Goal: Task Accomplishment & Management: Complete application form

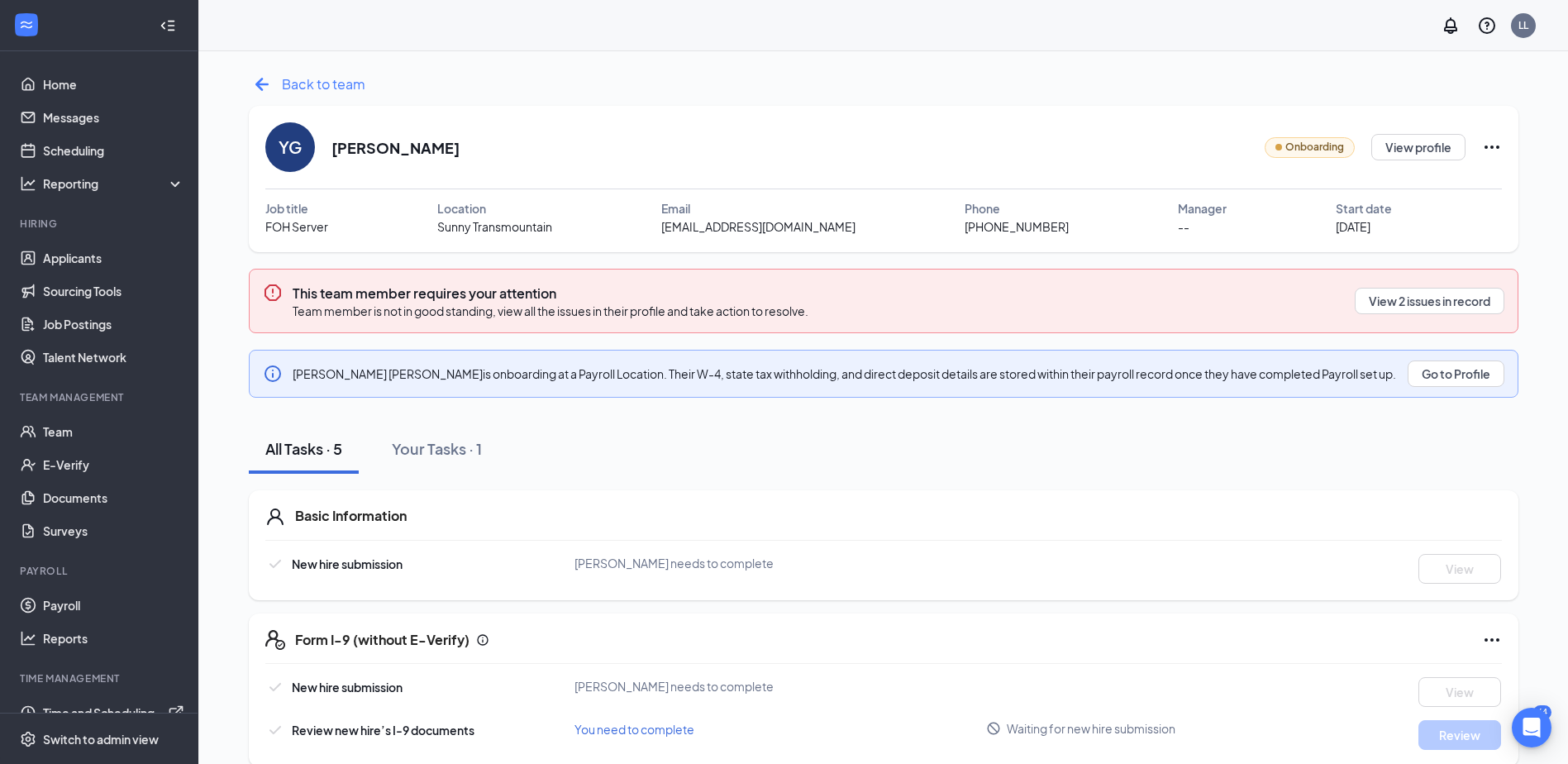
click at [290, 87] on span "Back to team" at bounding box center [324, 84] width 84 height 21
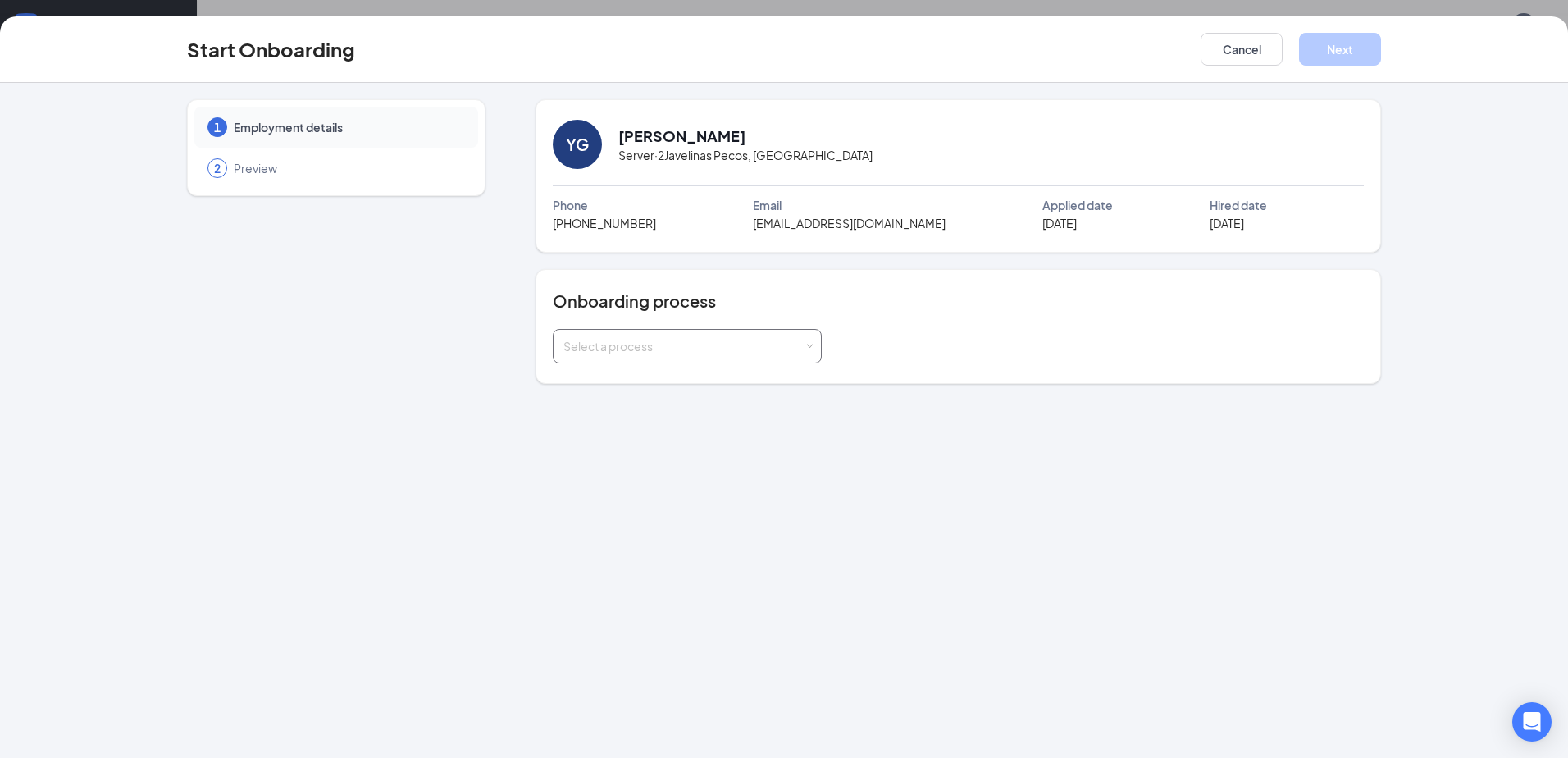
click at [681, 347] on div "Select a process" at bounding box center [683, 345] width 240 height 16
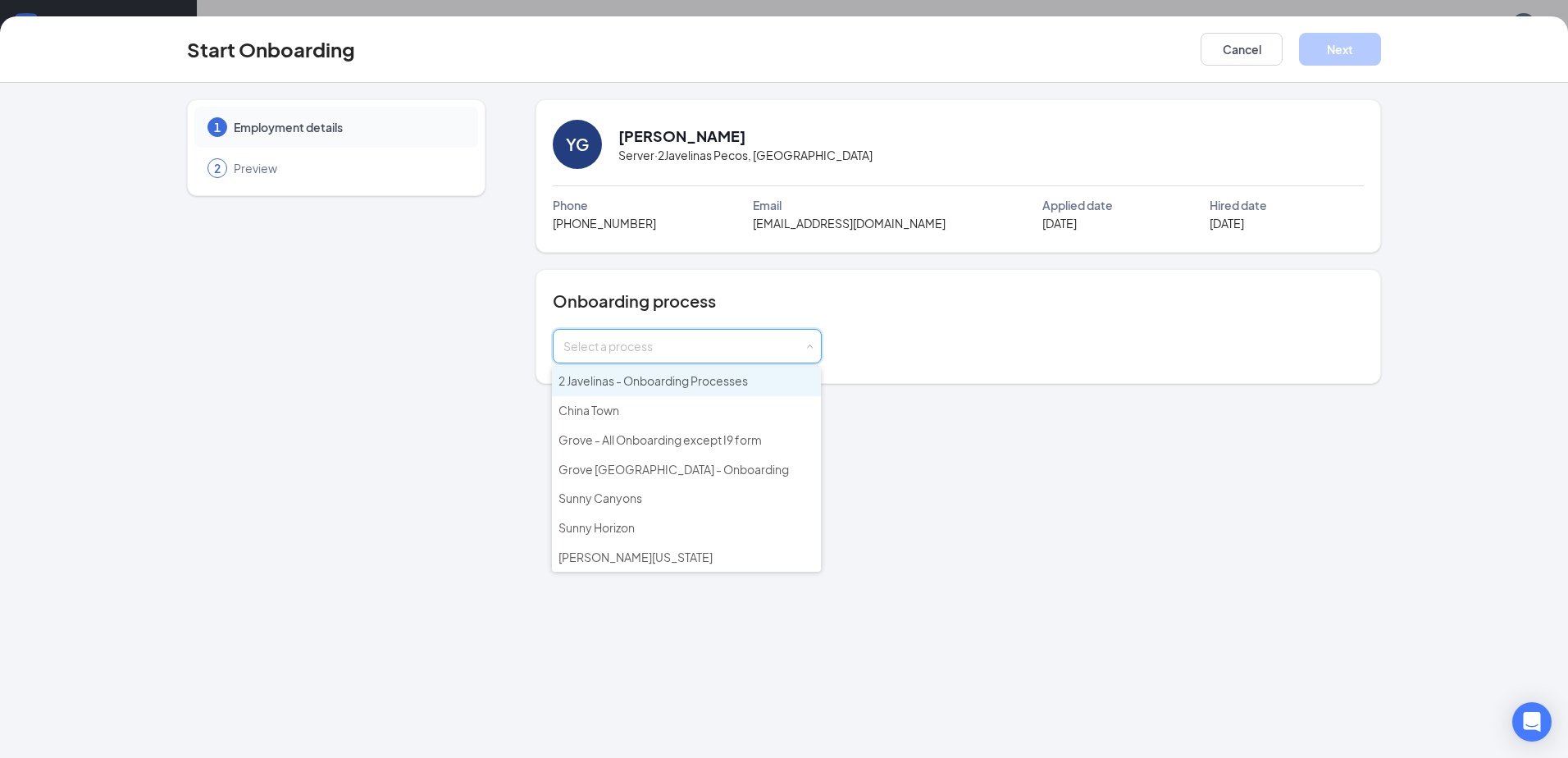
click at [679, 379] on span "2 Javelinas - Onboarding Processes" at bounding box center [653, 380] width 189 height 15
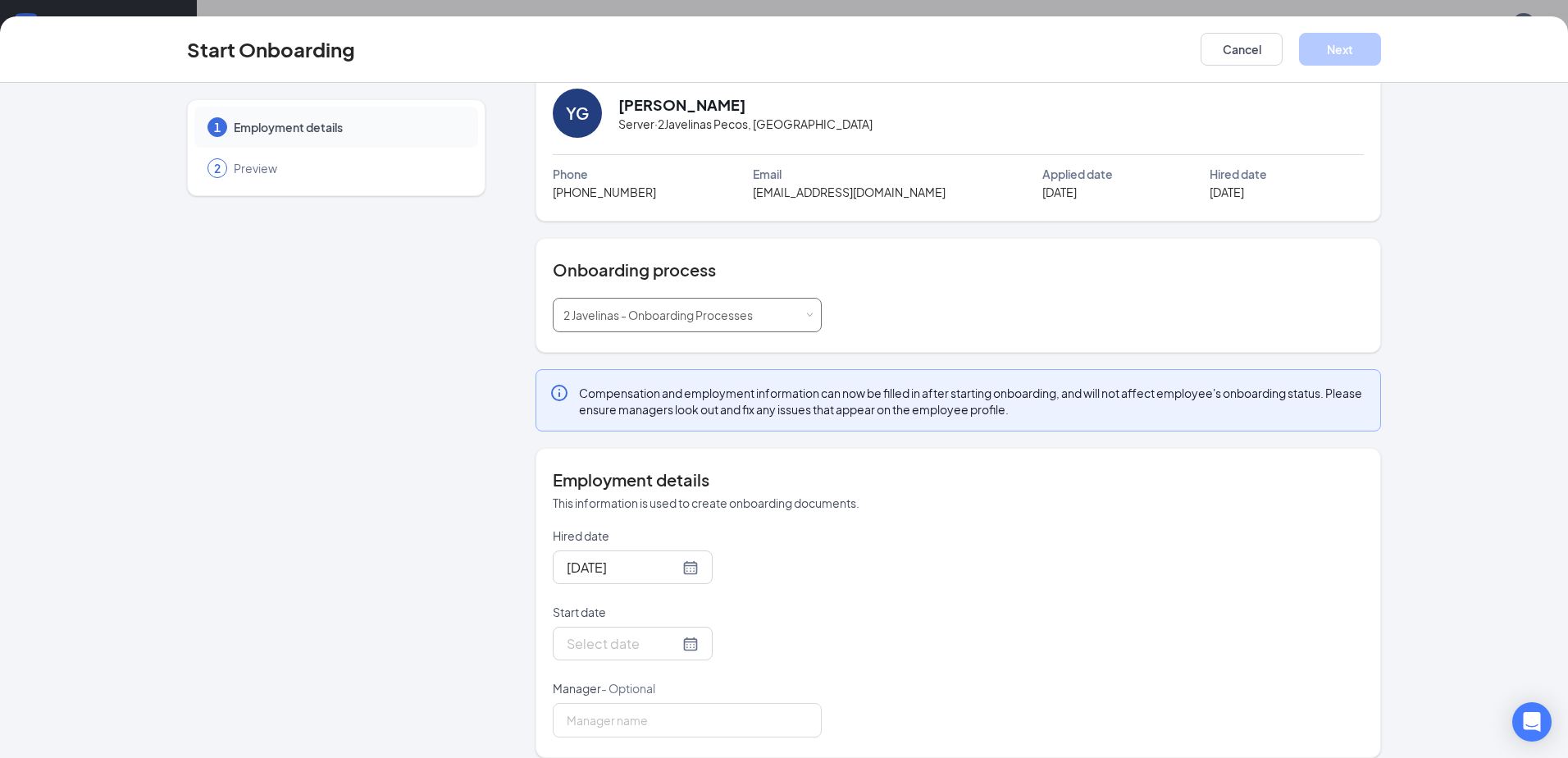
scroll to position [47, 0]
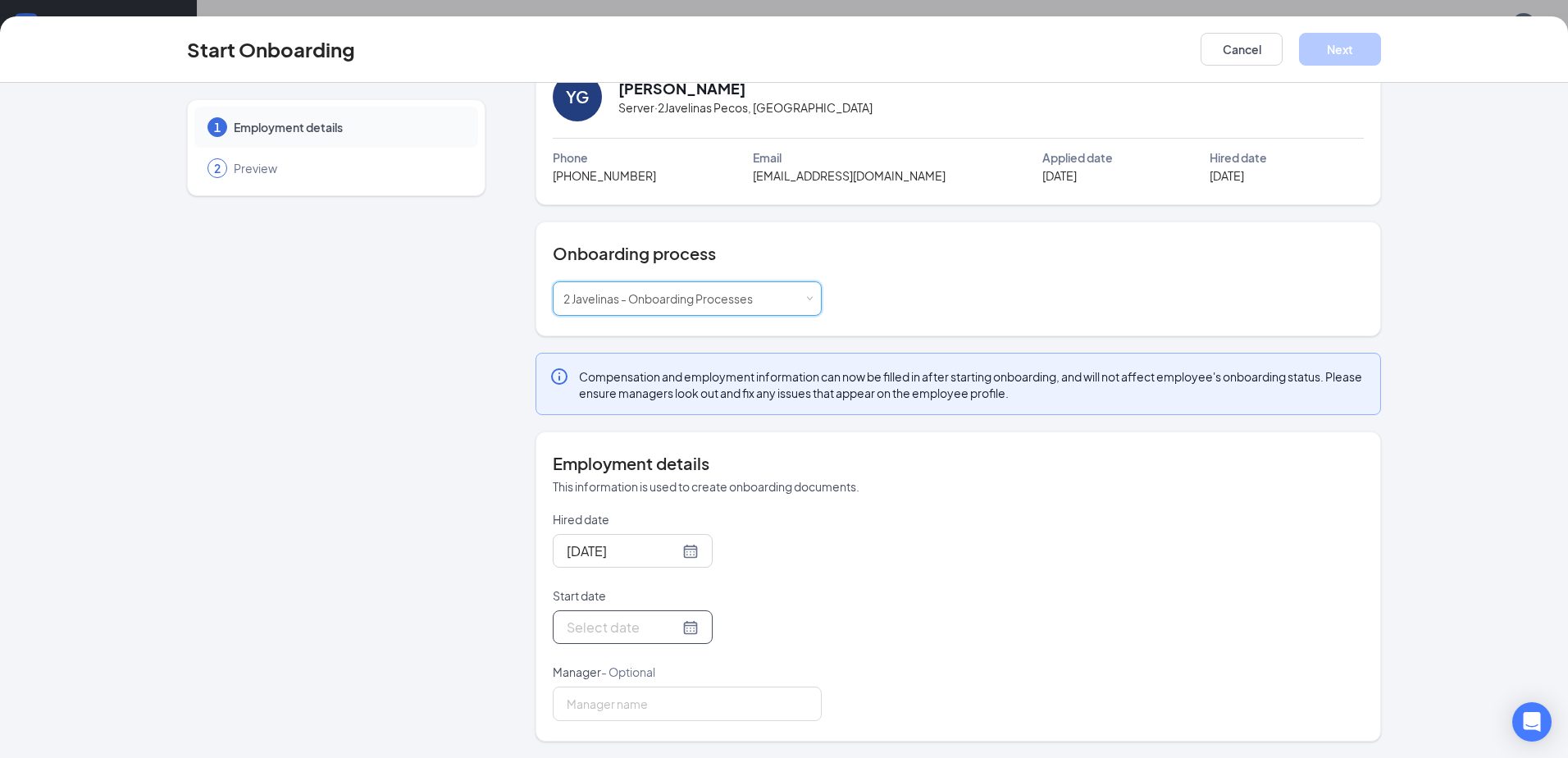
click at [673, 628] on div at bounding box center [632, 627] width 132 height 21
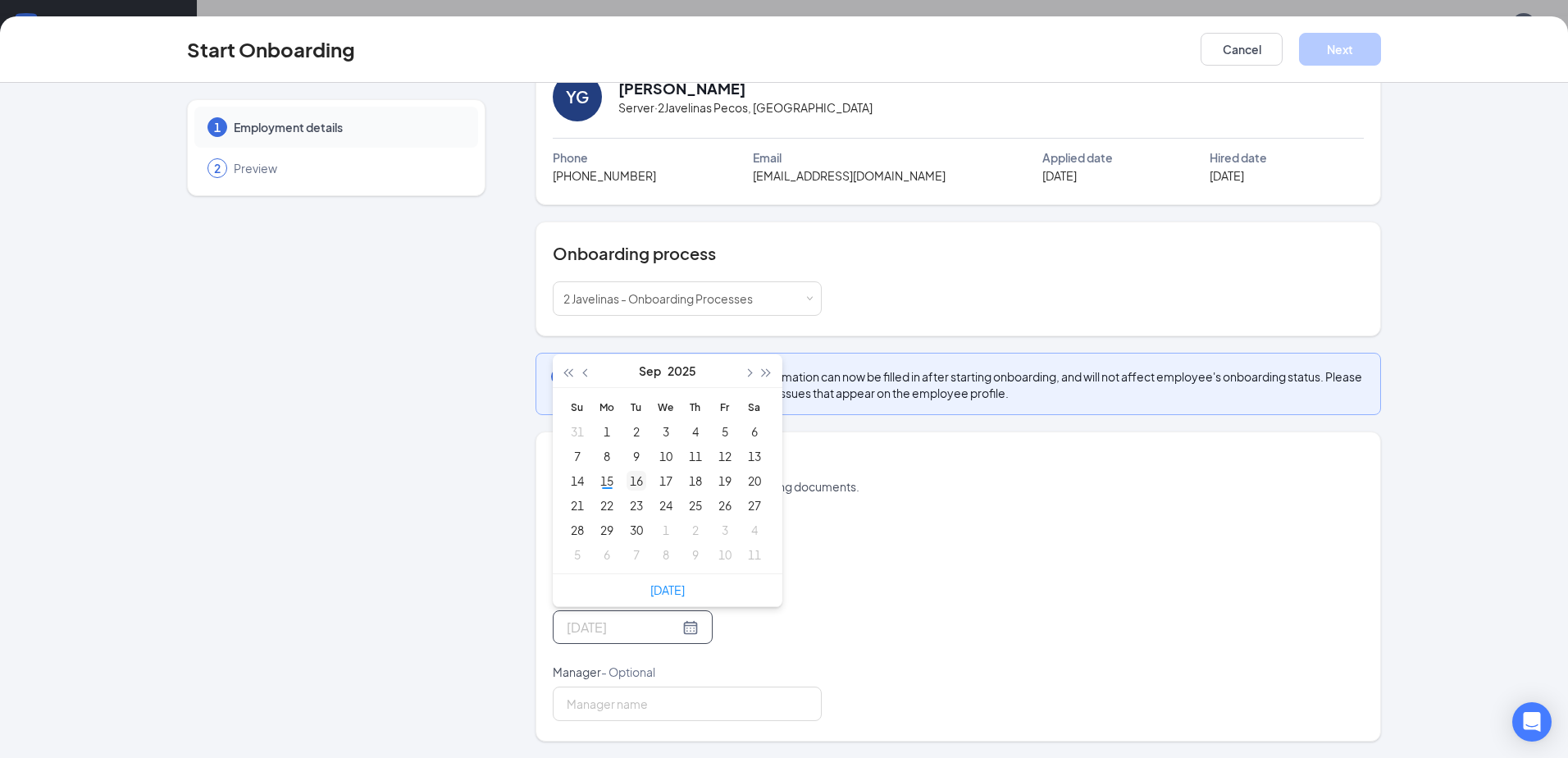
type input "Sep 16, 2025"
click at [628, 477] on div "16" at bounding box center [636, 480] width 20 height 20
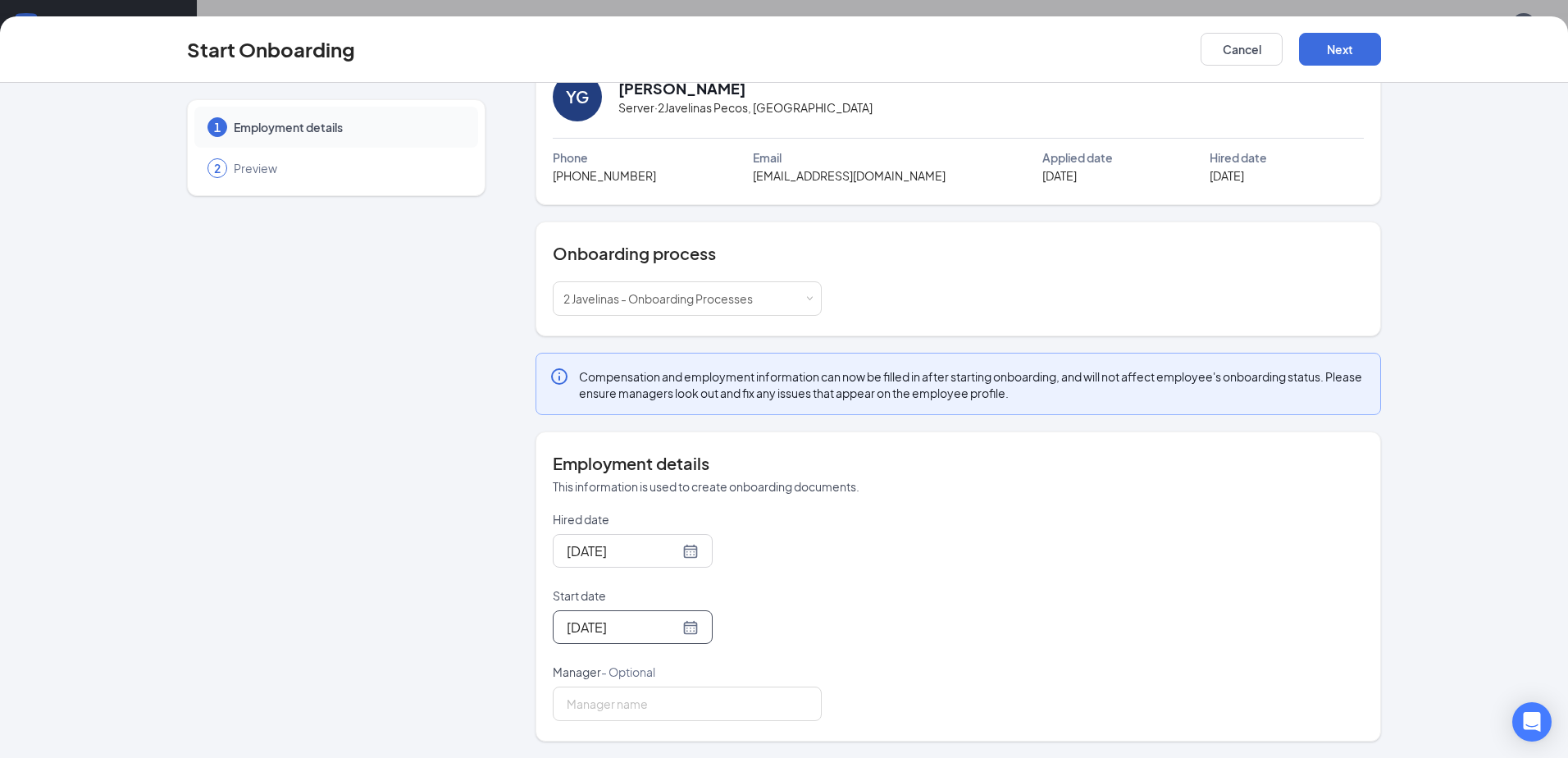
click at [955, 580] on div "Hired date Sep 15, 2025 Start date Sep 16, 2025 Sep 2025 Su Mo Tu We Th Fr Sa 3…" at bounding box center [958, 616] width 811 height 210
click at [1332, 49] on button "Next" at bounding box center [1339, 49] width 82 height 33
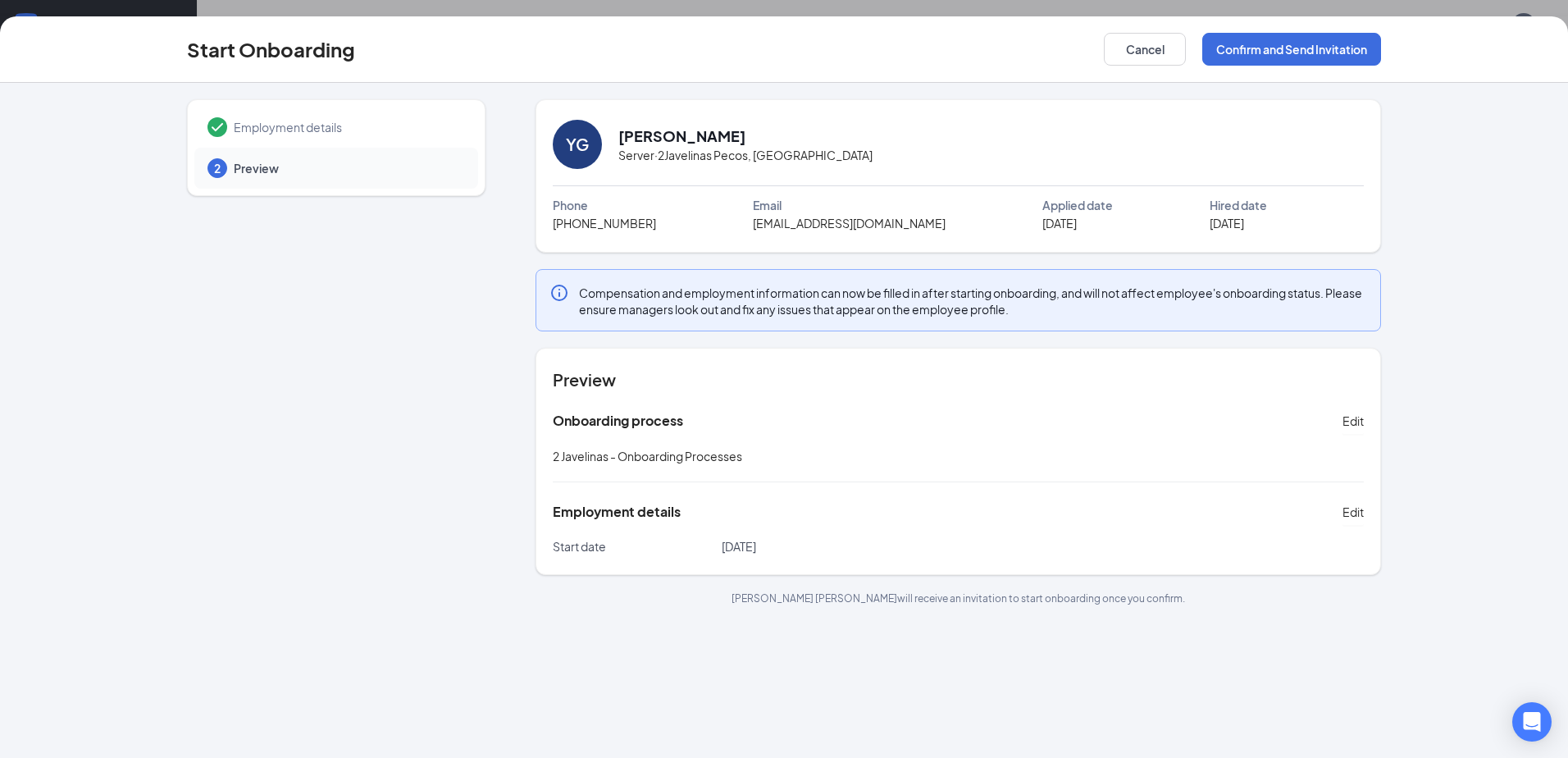
scroll to position [0, 0]
click at [1286, 46] on button "Confirm and Send Invitation" at bounding box center [1291, 49] width 179 height 33
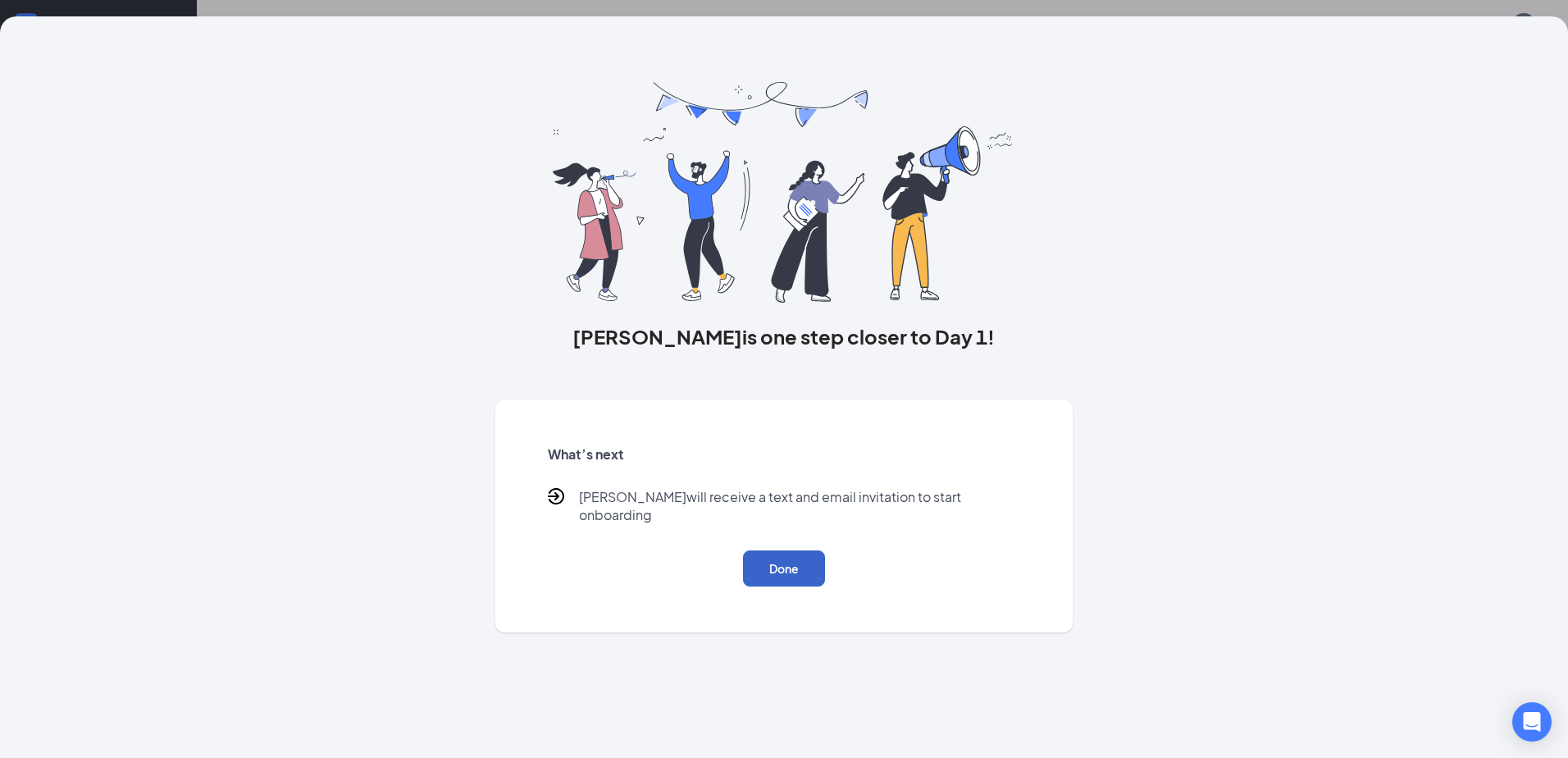
click at [800, 550] on button "Done" at bounding box center [783, 568] width 82 height 36
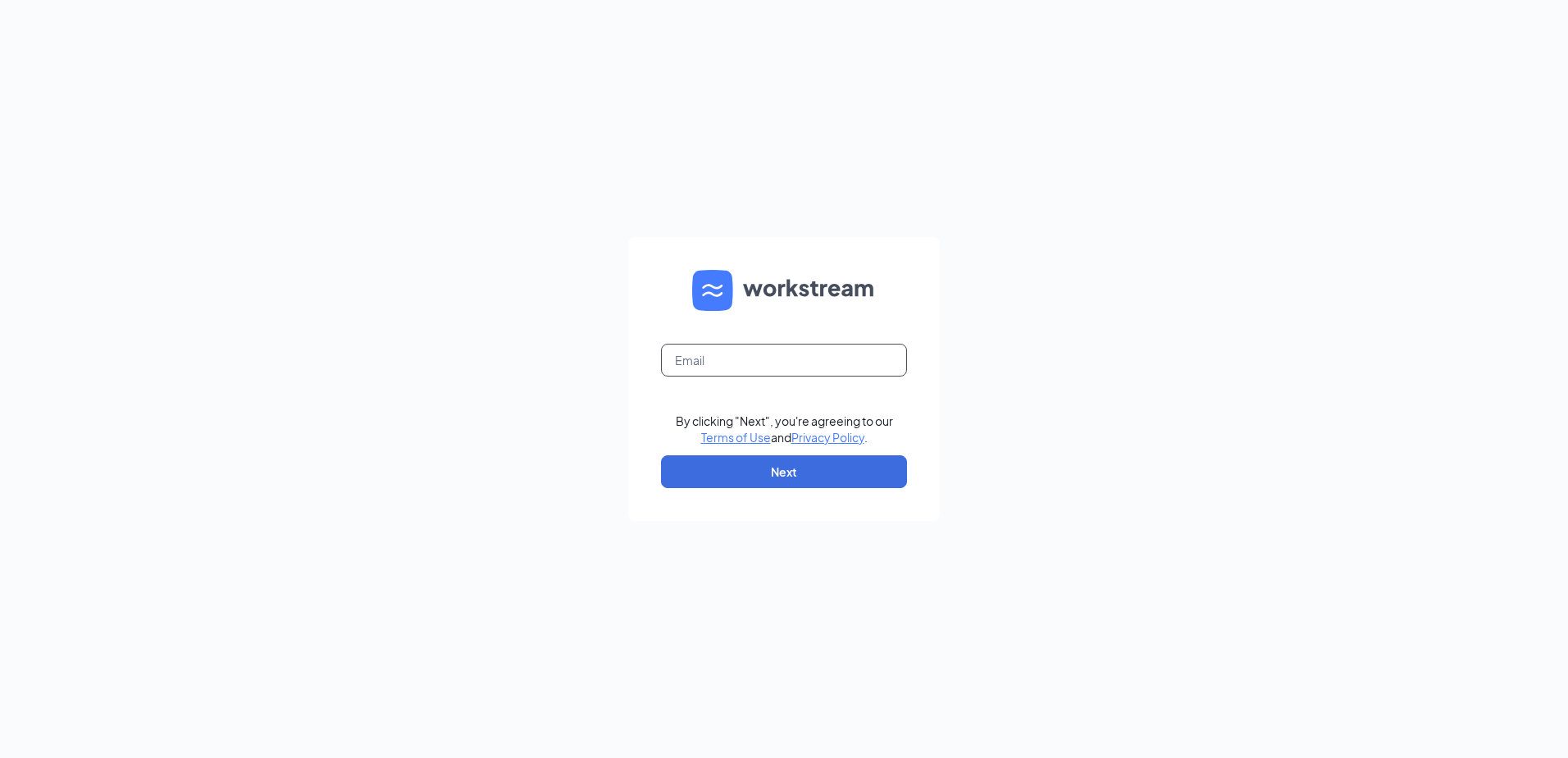
click at [721, 356] on input "text" at bounding box center [783, 360] width 246 height 33
type input "sunnycentral1+2javelinas@gmail.com"
click at [825, 478] on button "Next" at bounding box center [783, 471] width 246 height 33
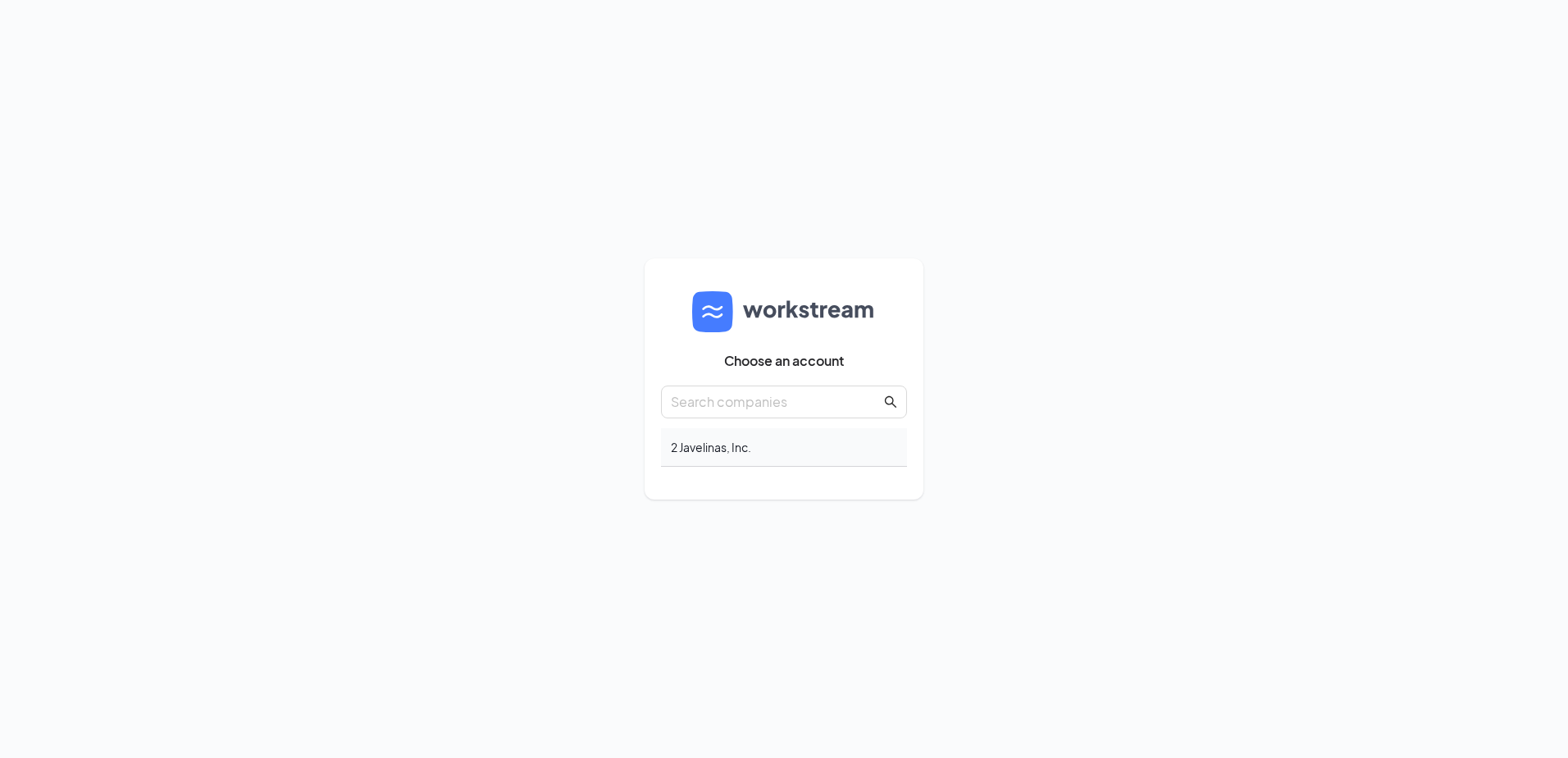
click at [797, 452] on div "2 Javelinas, Inc." at bounding box center [783, 447] width 246 height 39
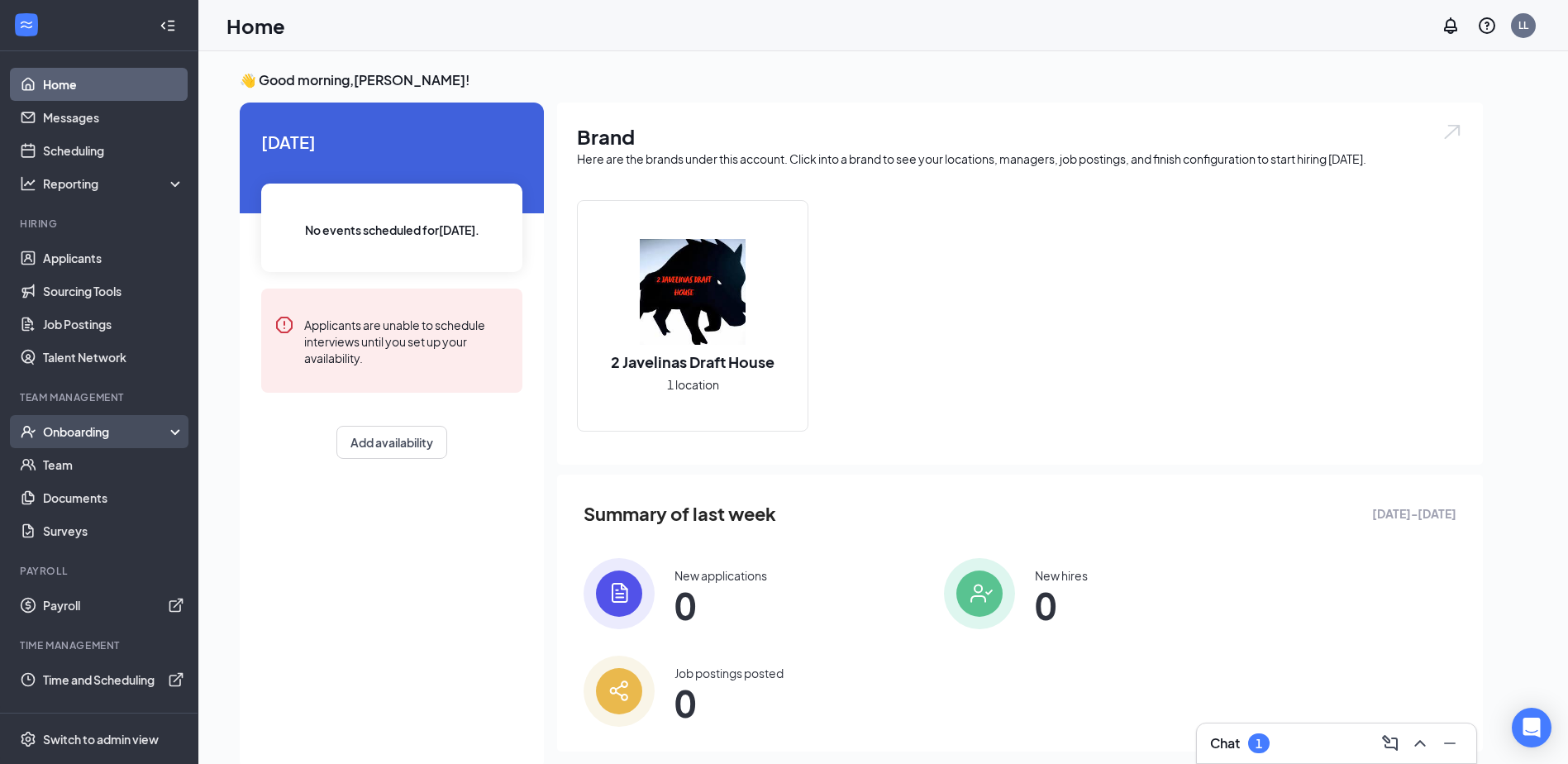
click at [111, 422] on div "Onboarding" at bounding box center [99, 432] width 198 height 33
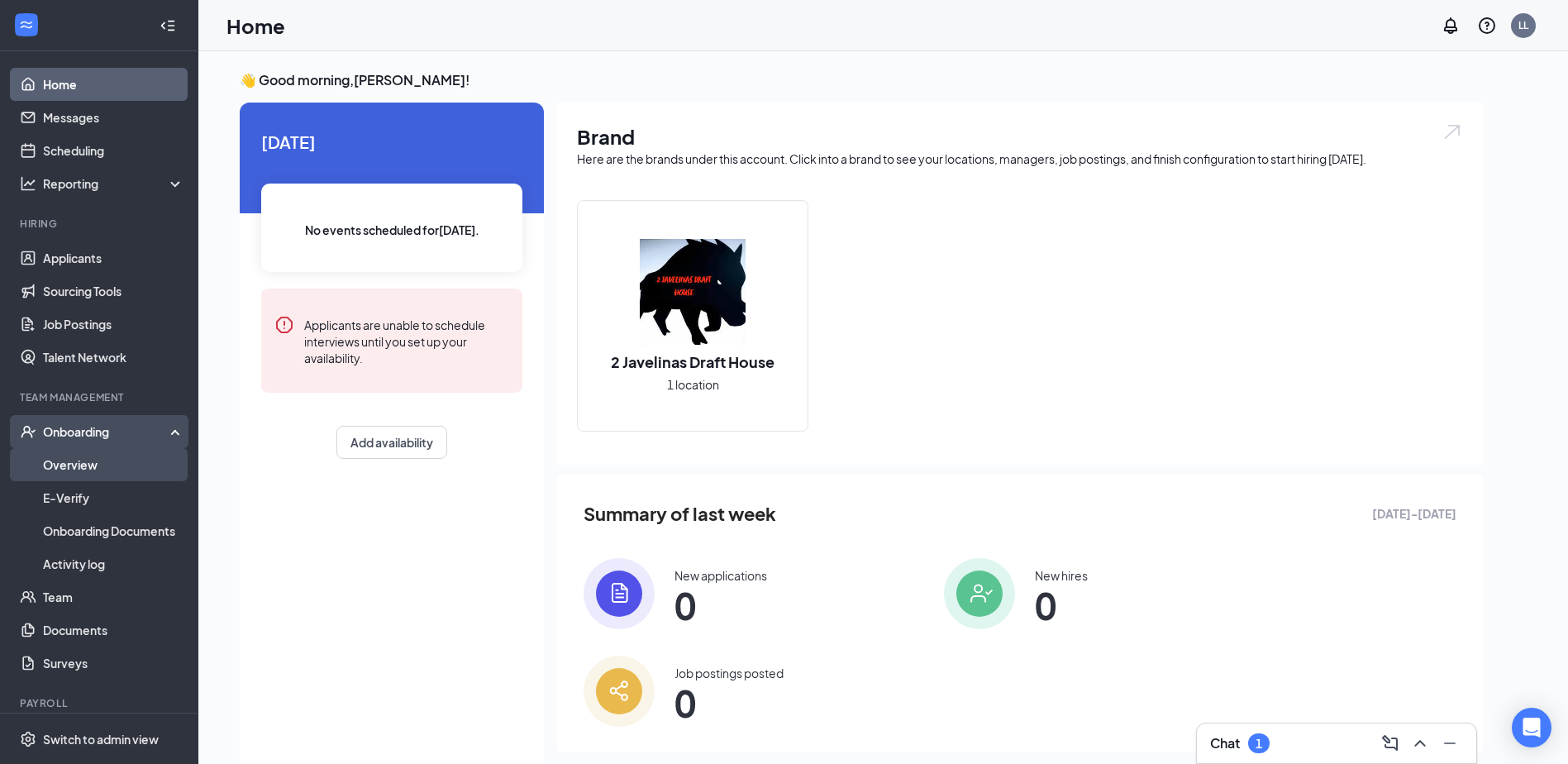
click at [115, 465] on link "Overview" at bounding box center [113, 465] width 141 height 33
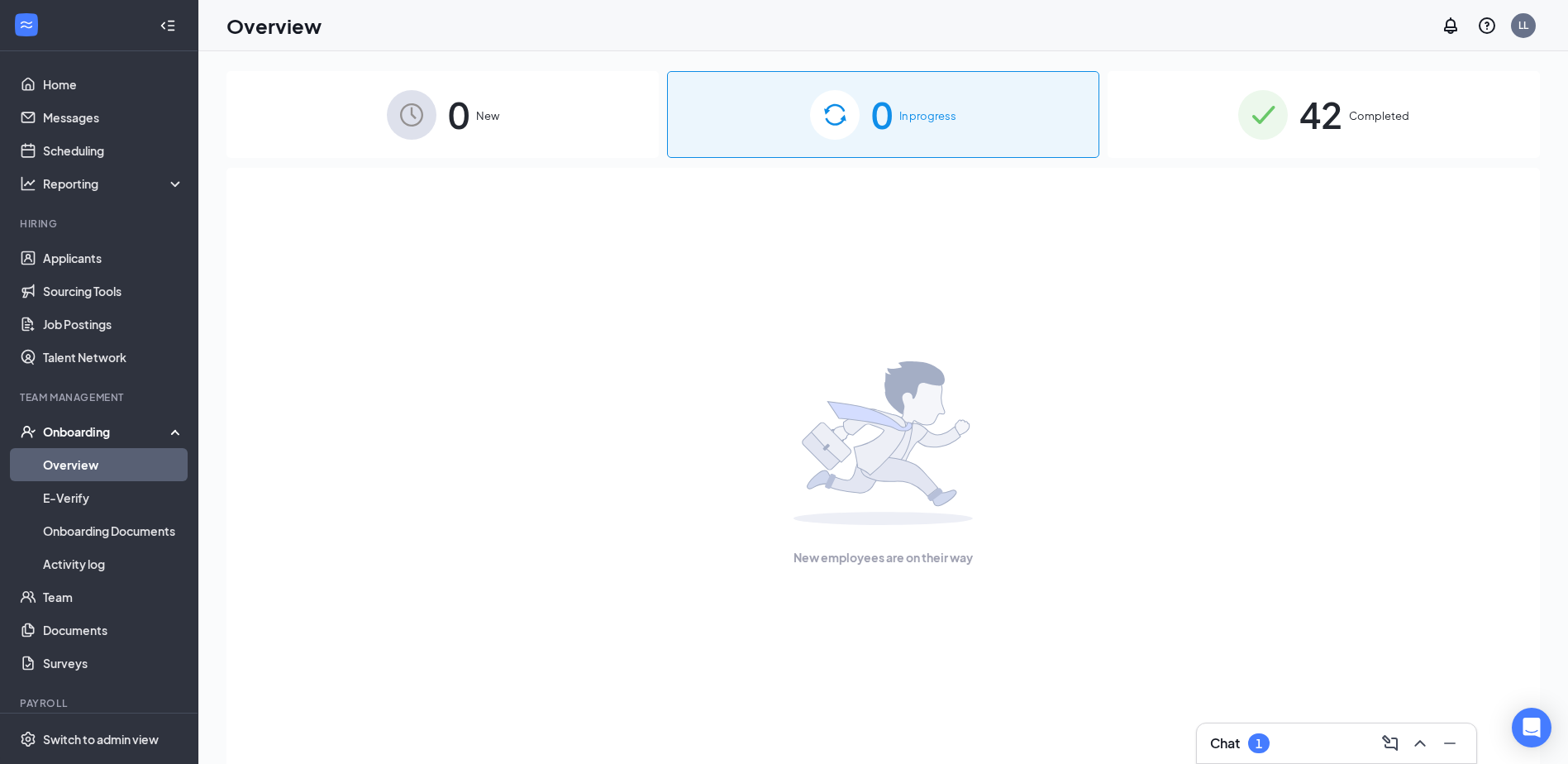
click at [1451, 91] on div "42 Completed" at bounding box center [1323, 115] width 432 height 87
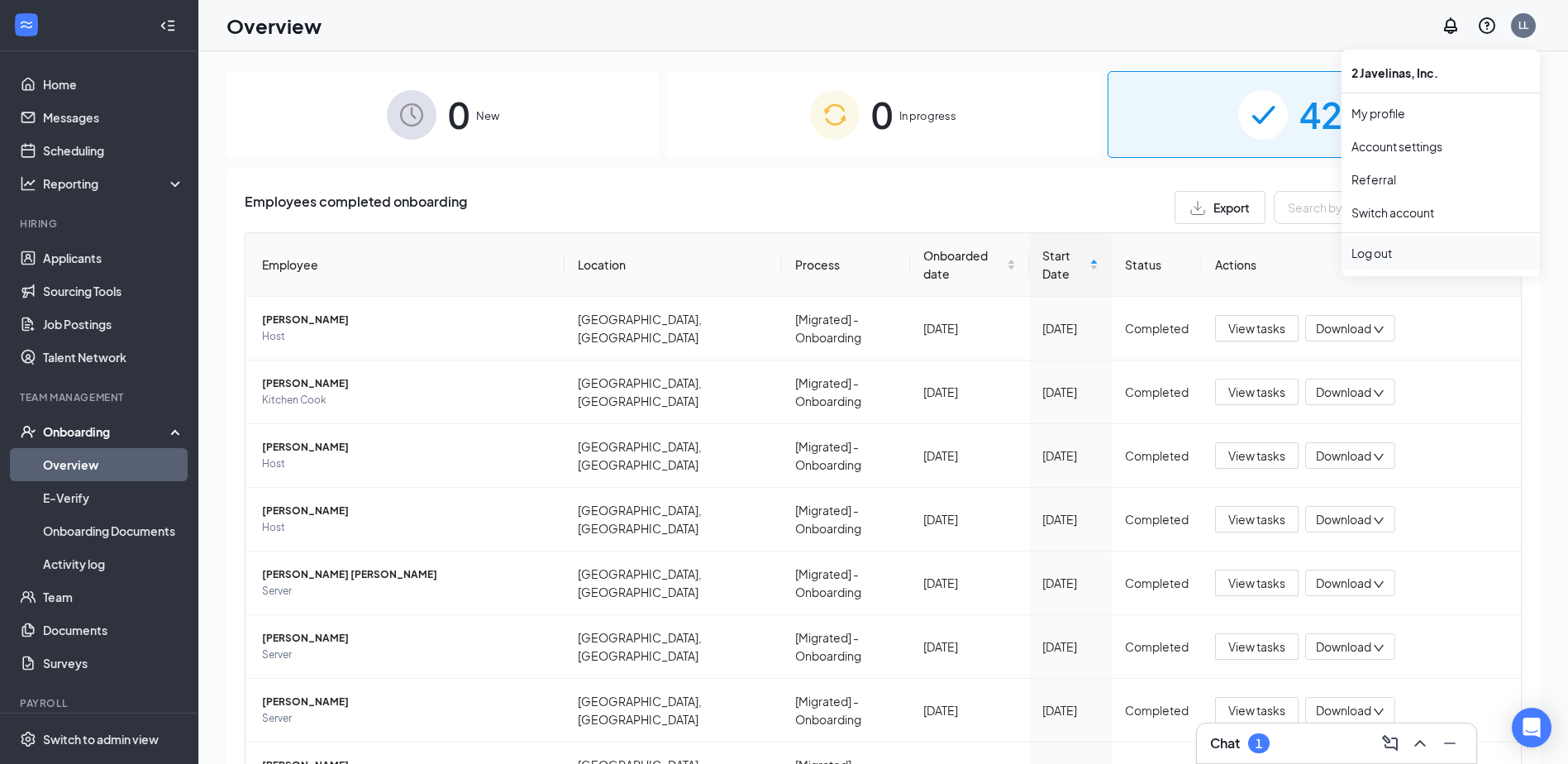
click at [1397, 251] on div "Log out" at bounding box center [1440, 252] width 178 height 17
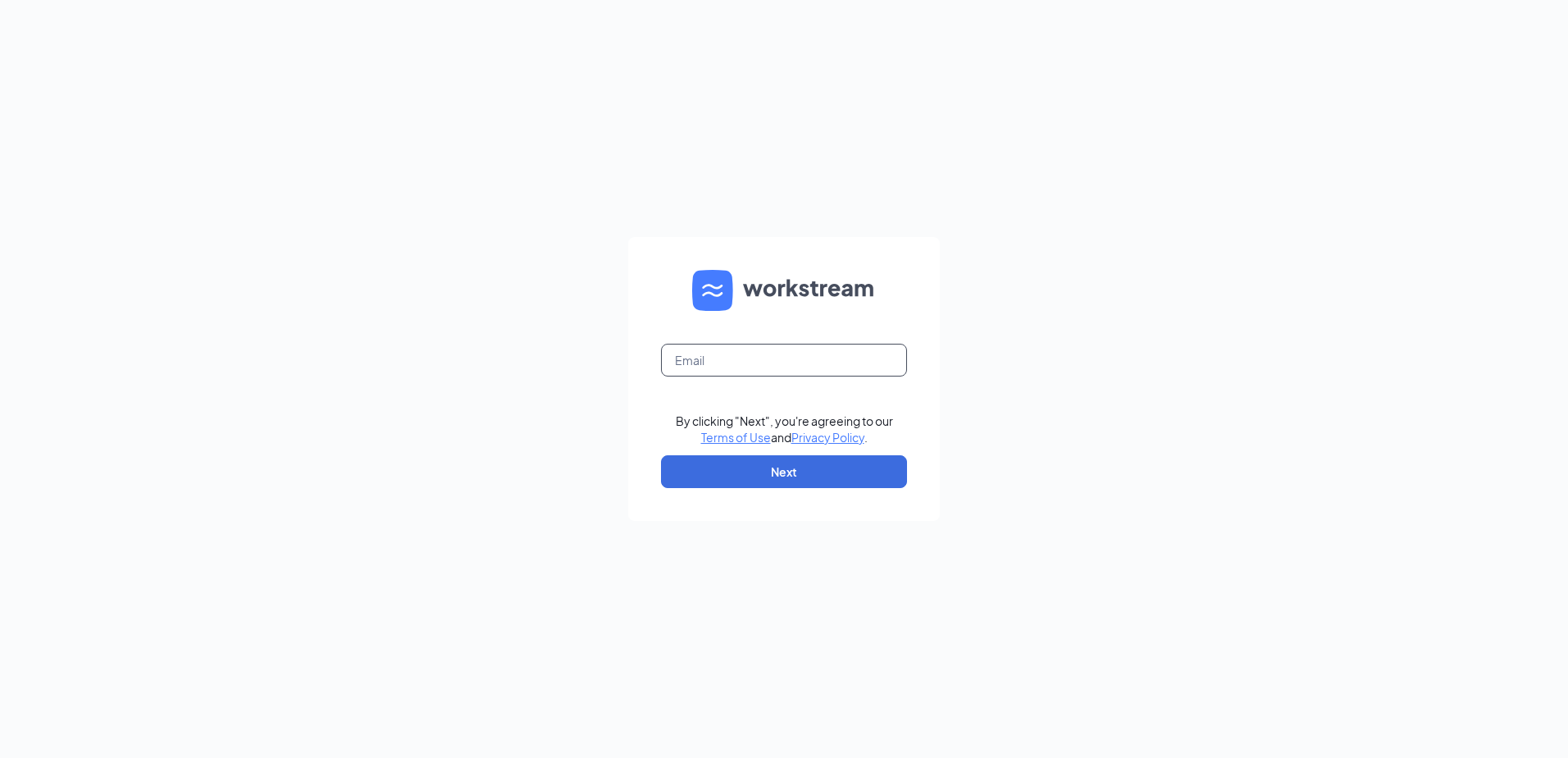
click at [757, 349] on input "text" at bounding box center [783, 360] width 246 height 33
type input "sunnycentral1+sunnyssushi@gmail.com"
click at [835, 475] on button "Next" at bounding box center [783, 471] width 246 height 33
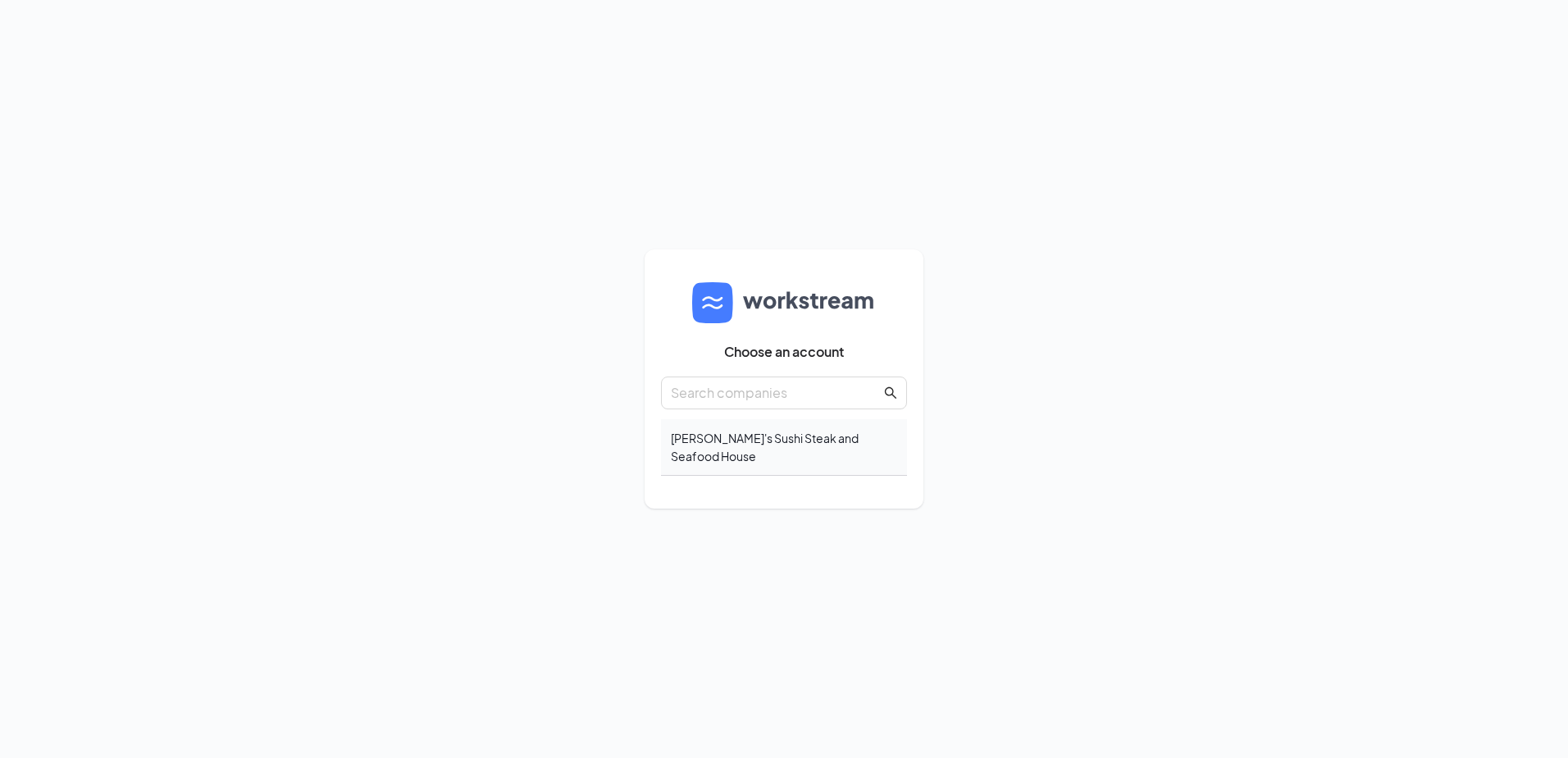
click at [743, 434] on div "[PERSON_NAME]'s Sushi Steak and Seafood House" at bounding box center [783, 447] width 246 height 57
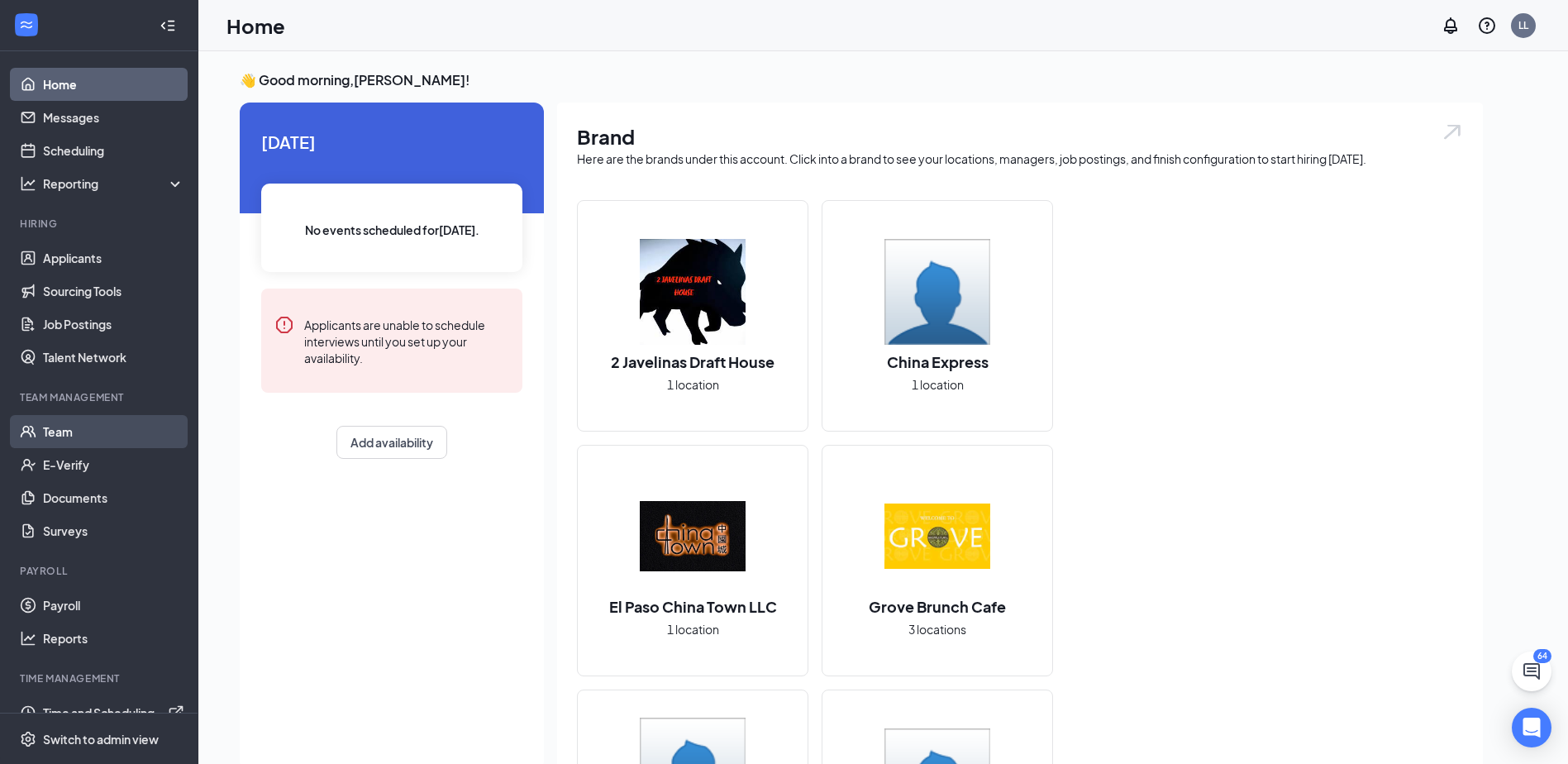
click at [89, 432] on link "Team" at bounding box center [113, 432] width 141 height 33
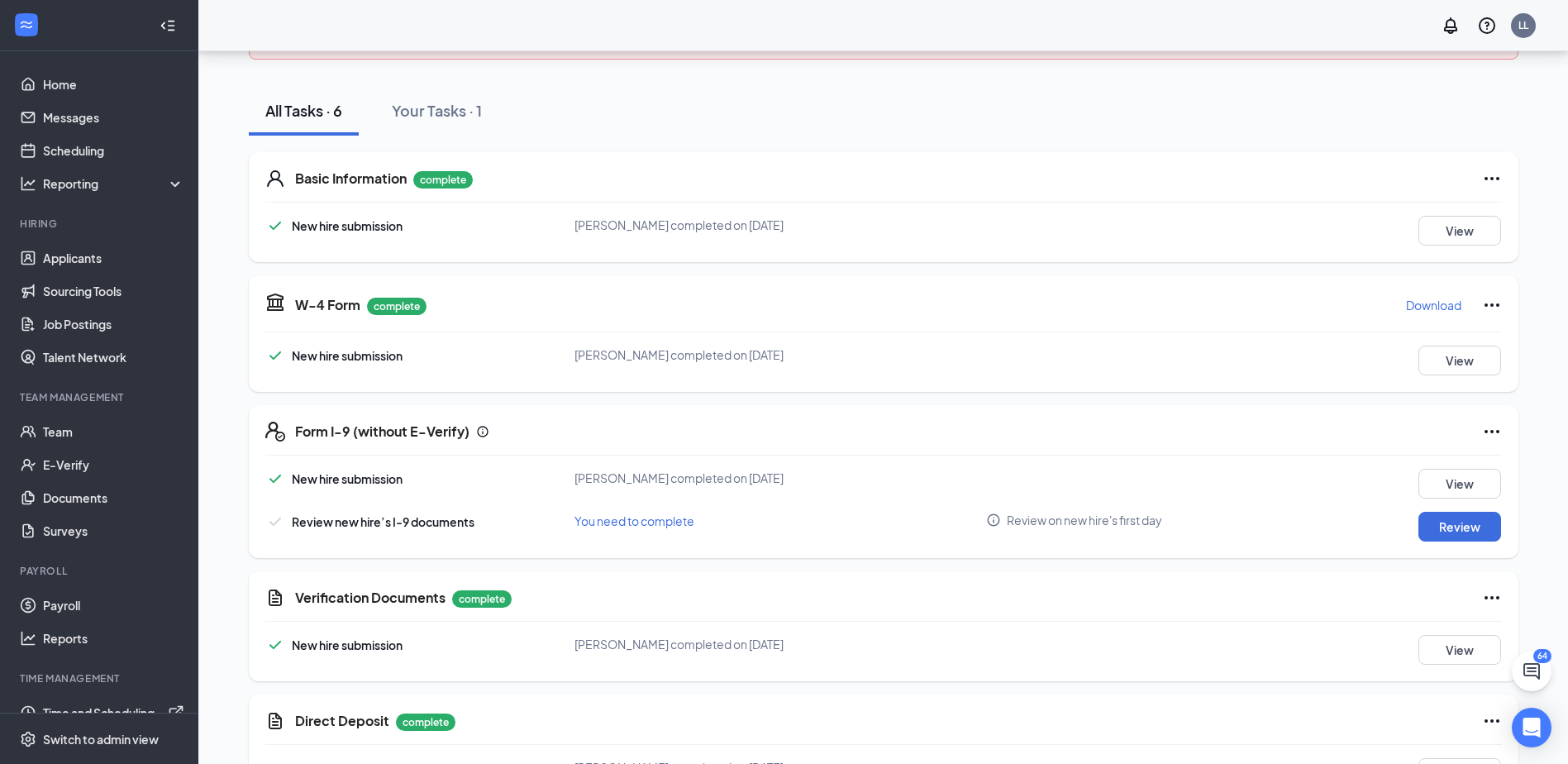
scroll to position [334, 0]
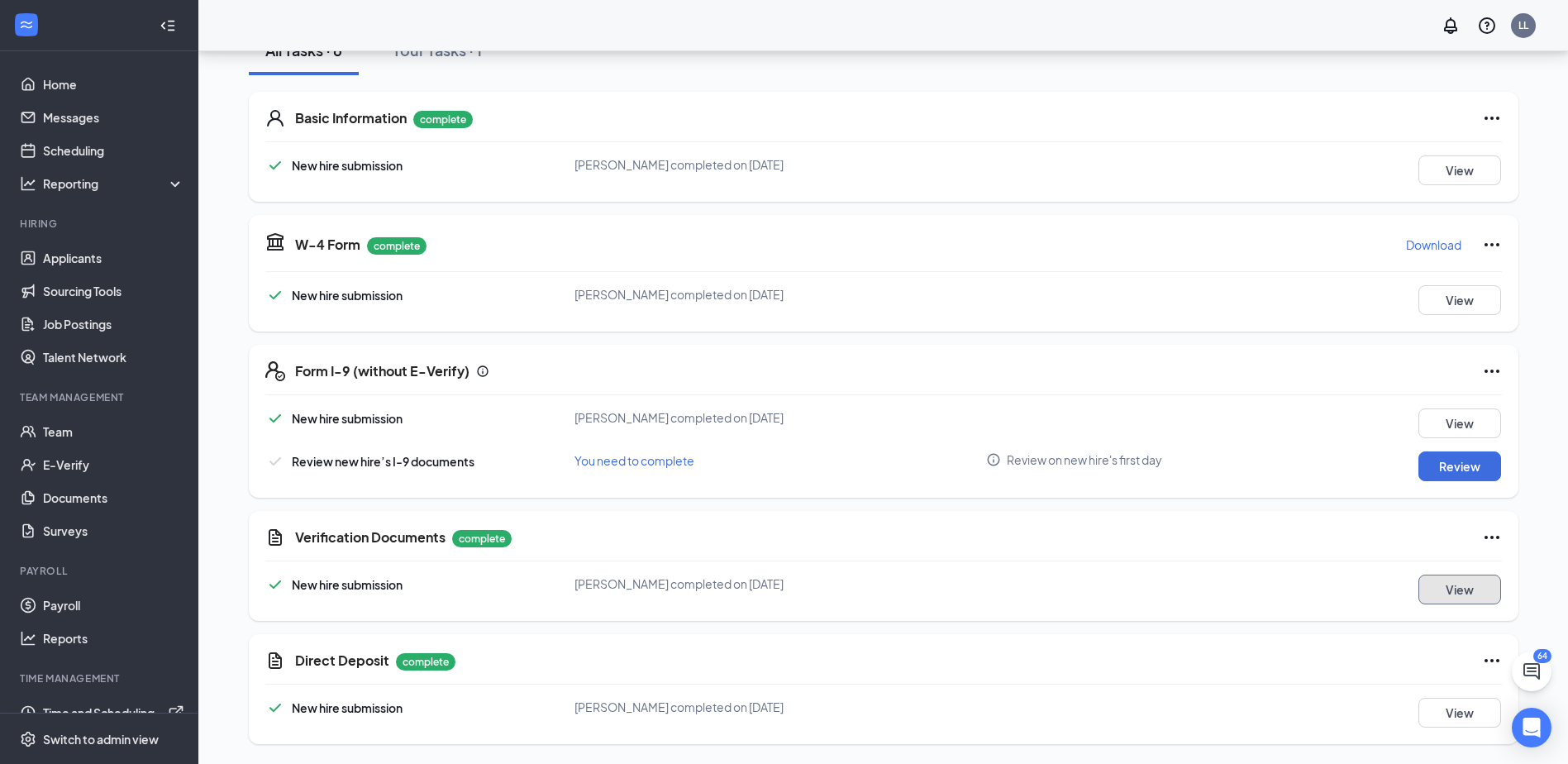
click at [1429, 589] on button "View" at bounding box center [1459, 589] width 83 height 30
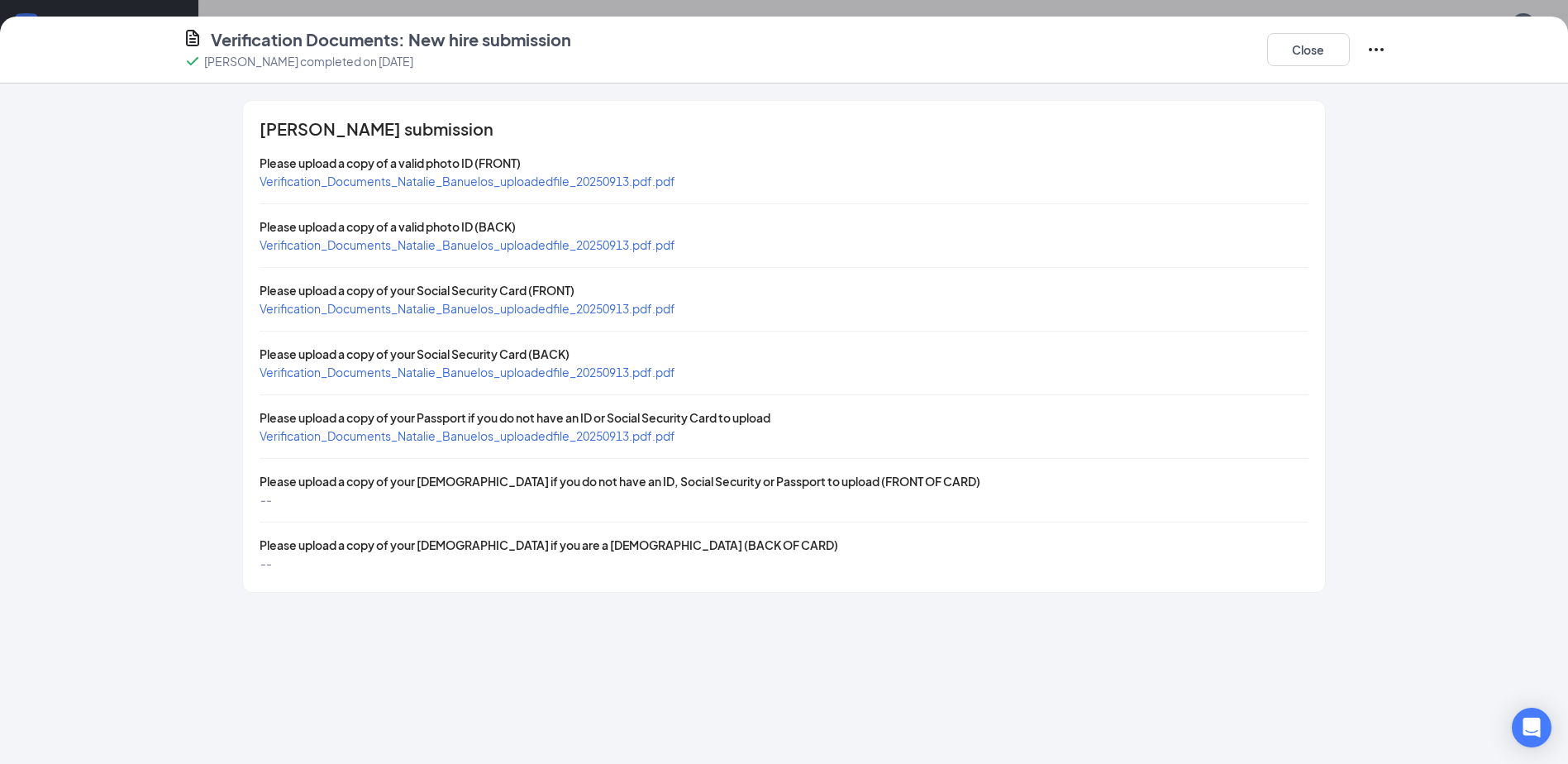
click at [470, 189] on div "Verification_Documents_Natalie_Banuelos_uploadedfile_20250913.pdf.pdf" at bounding box center [467, 181] width 416 height 18
click at [474, 185] on span "Verification_Documents_Natalie_Banuelos_uploadedfile_20250913.pdf.pdf" at bounding box center [467, 180] width 416 height 15
click at [557, 305] on span "Verification_Documents_Natalie_Banuelos_uploadedfile_20250913.pdf.pdf" at bounding box center [467, 308] width 416 height 15
click at [1299, 57] on button "Close" at bounding box center [1308, 50] width 83 height 33
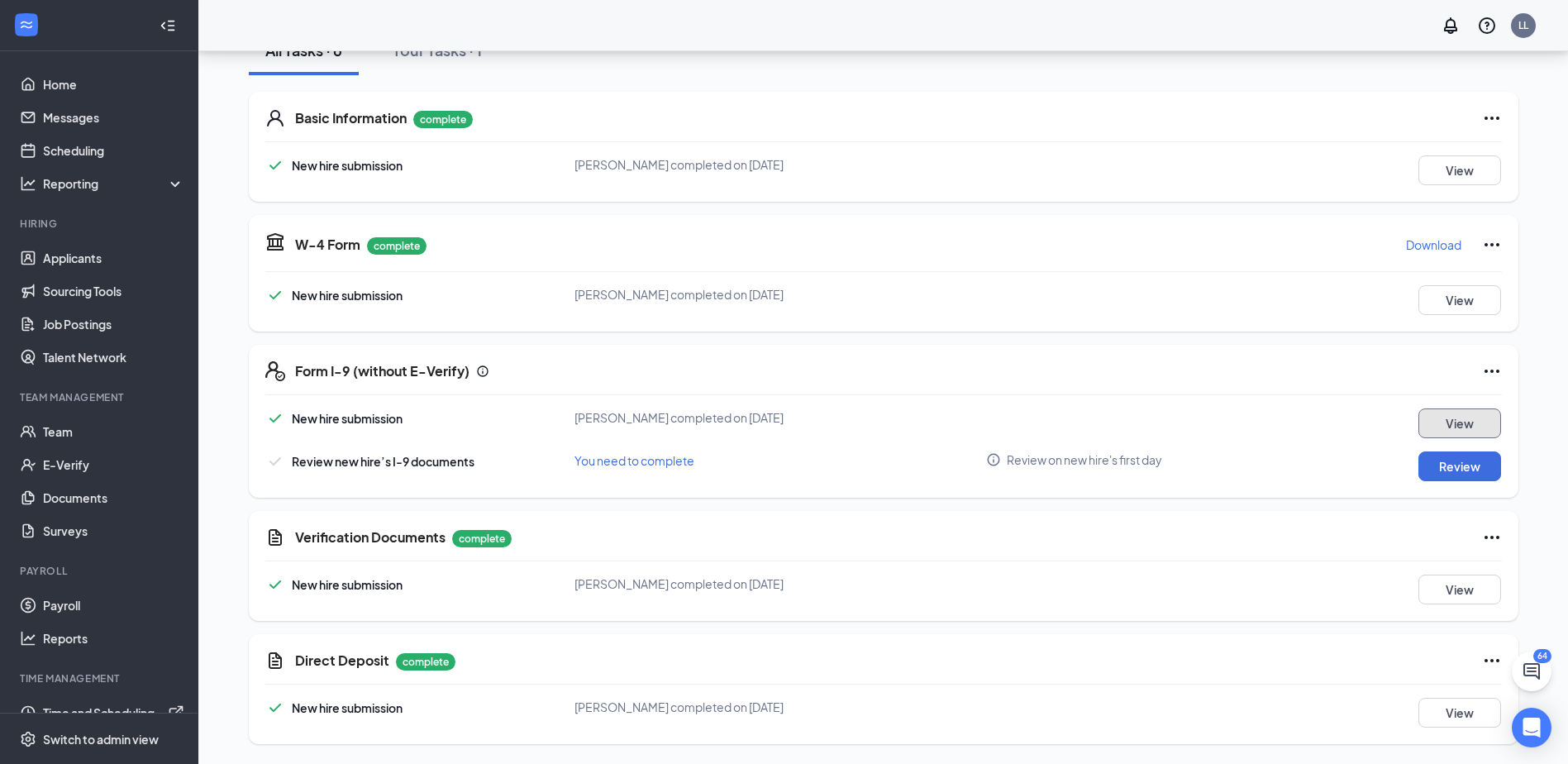
click at [1471, 413] on button "View" at bounding box center [1459, 423] width 83 height 30
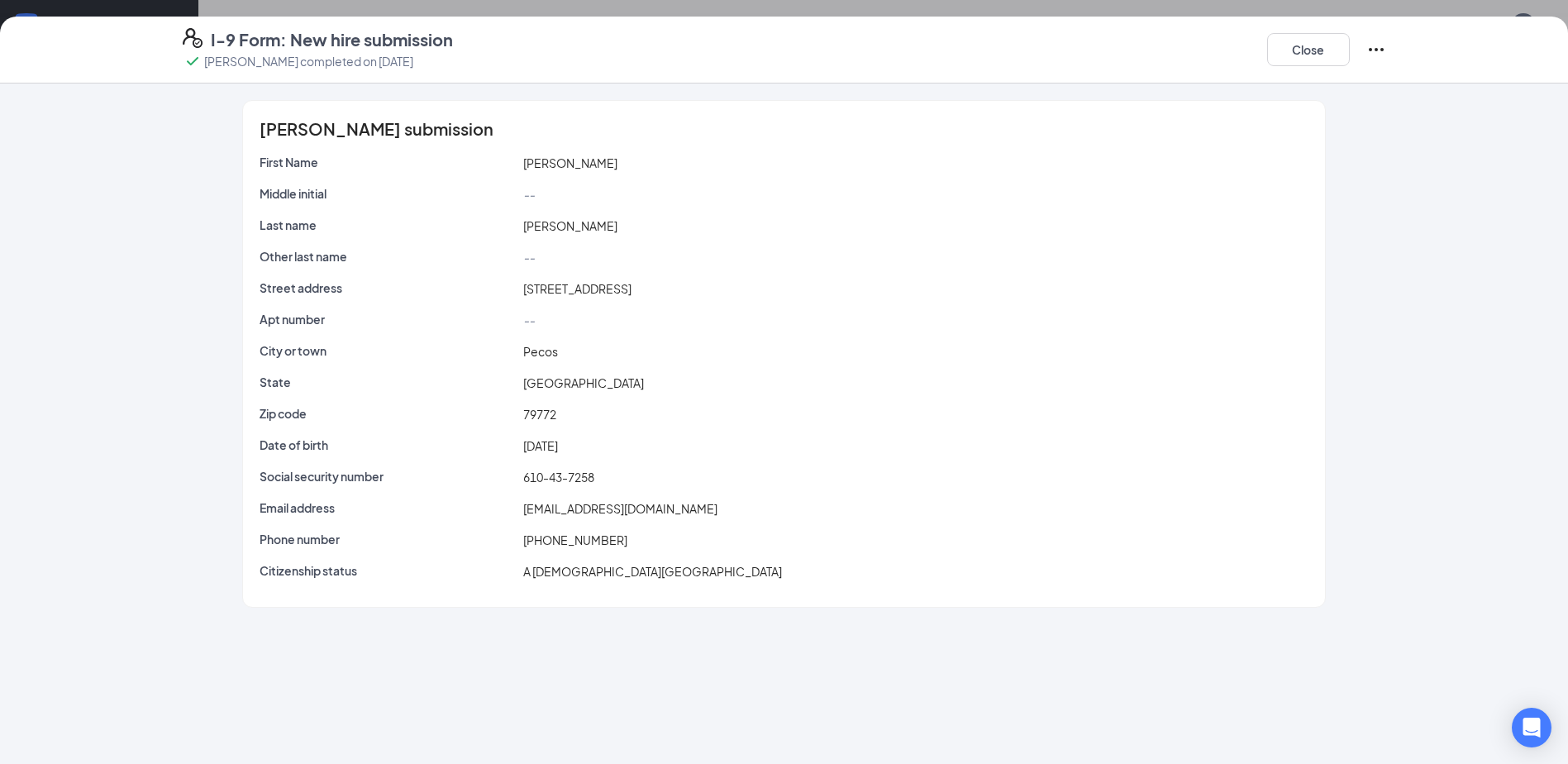
click at [1193, 37] on div "I-9 Form: New hire submission [PERSON_NAME] completed on [DATE] Close" at bounding box center [784, 49] width 1270 height 43
click at [1314, 50] on button "Close" at bounding box center [1308, 50] width 83 height 33
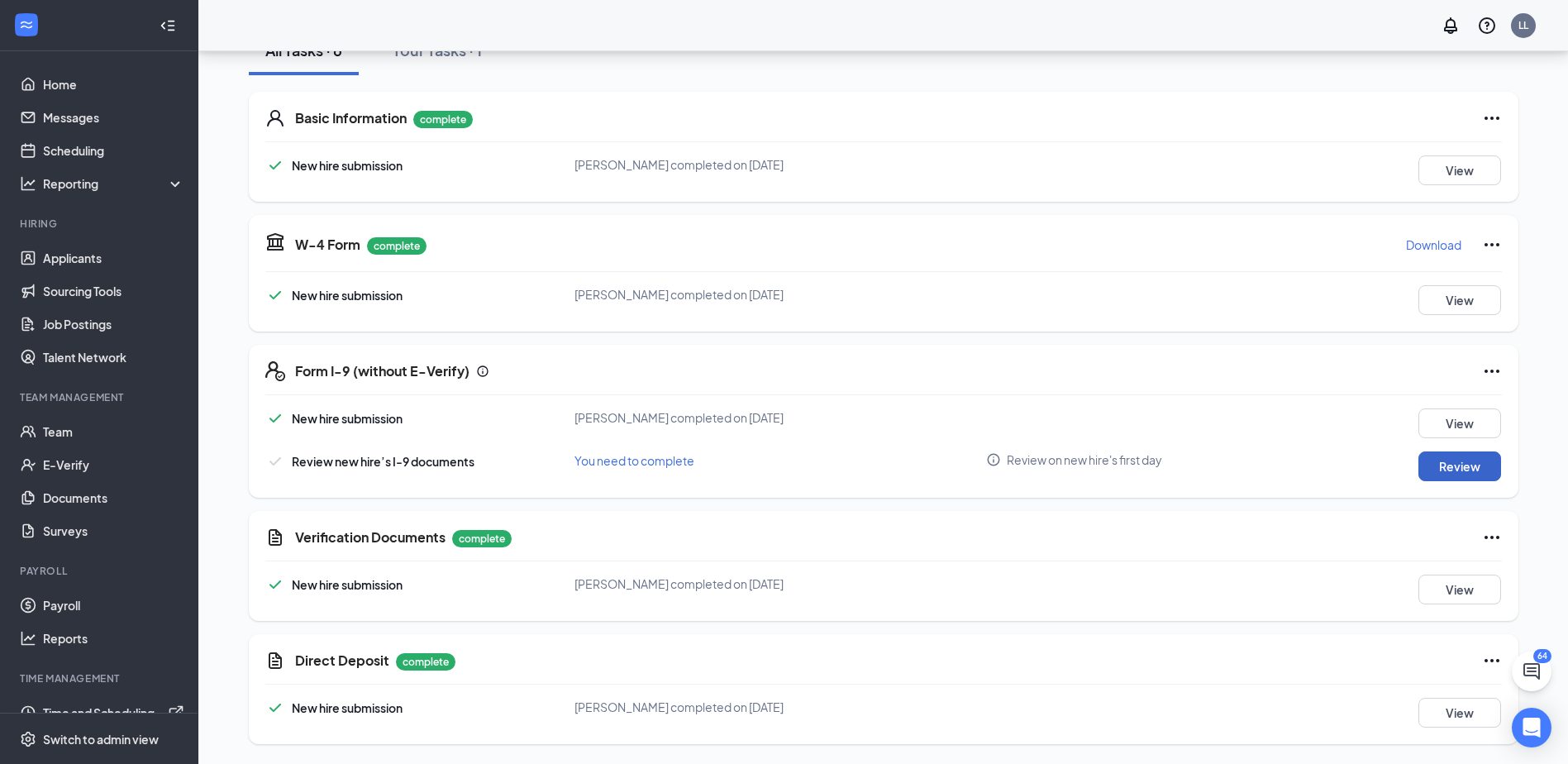
click at [1421, 461] on button "Review" at bounding box center [1459, 466] width 83 height 30
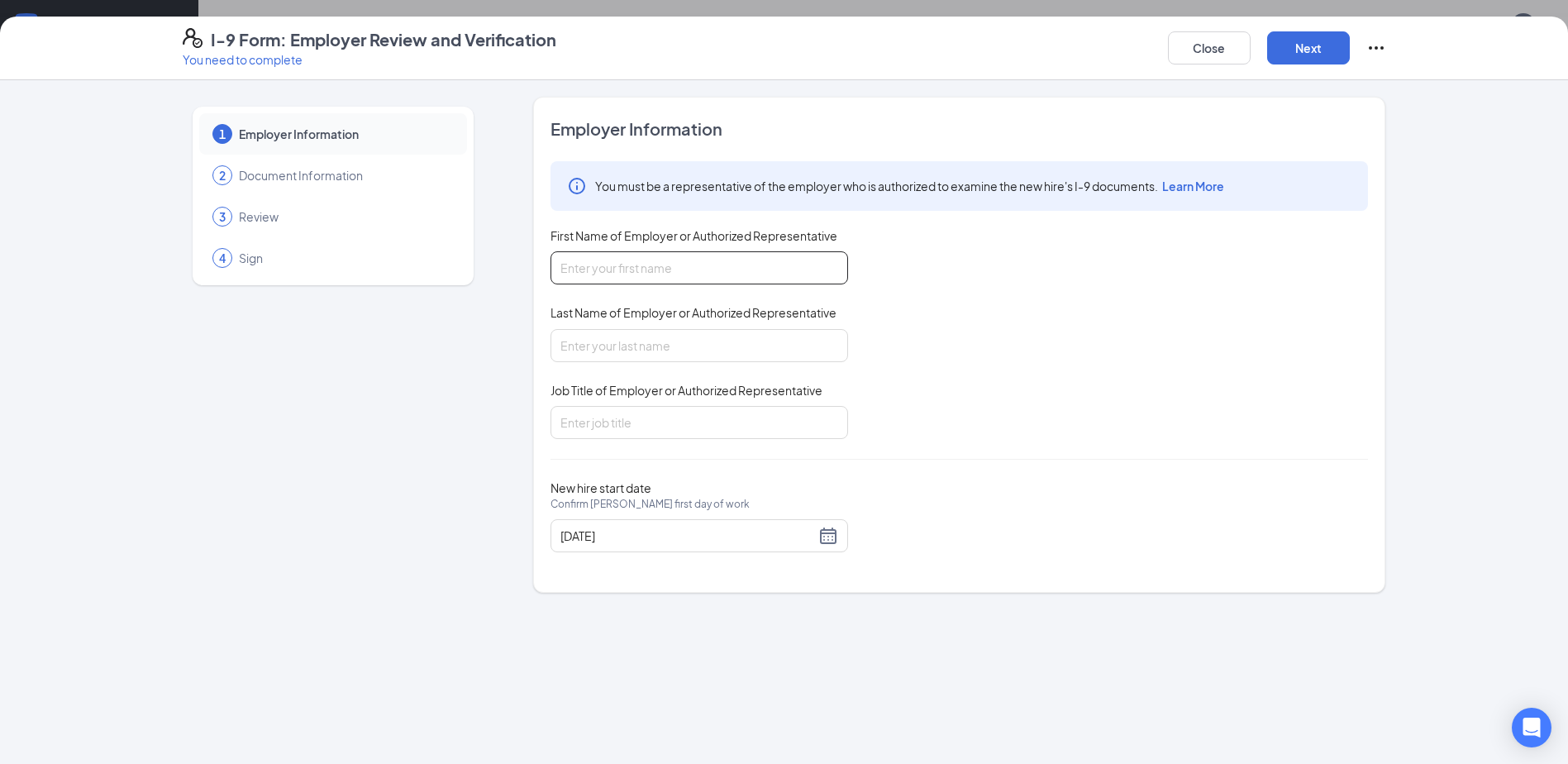
click at [722, 269] on input "First Name of Employer or Authorized Representative" at bounding box center [699, 268] width 298 height 33
type input "[PERSON_NAME]"
type input "Administration Manager"
click at [829, 533] on div "[DATE]" at bounding box center [699, 535] width 278 height 20
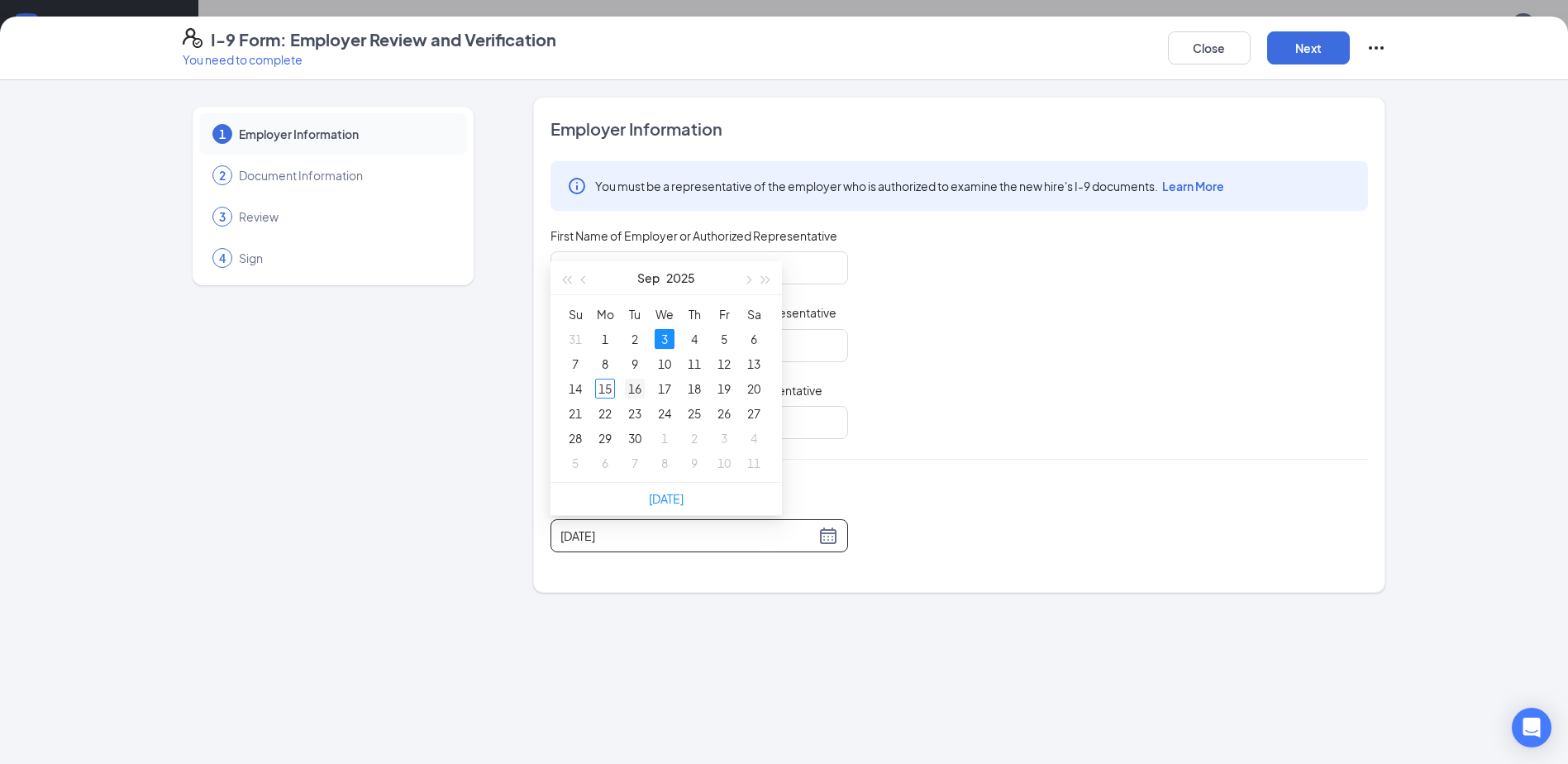
type input "[DATE]"
click at [638, 383] on div "16" at bounding box center [634, 388] width 20 height 20
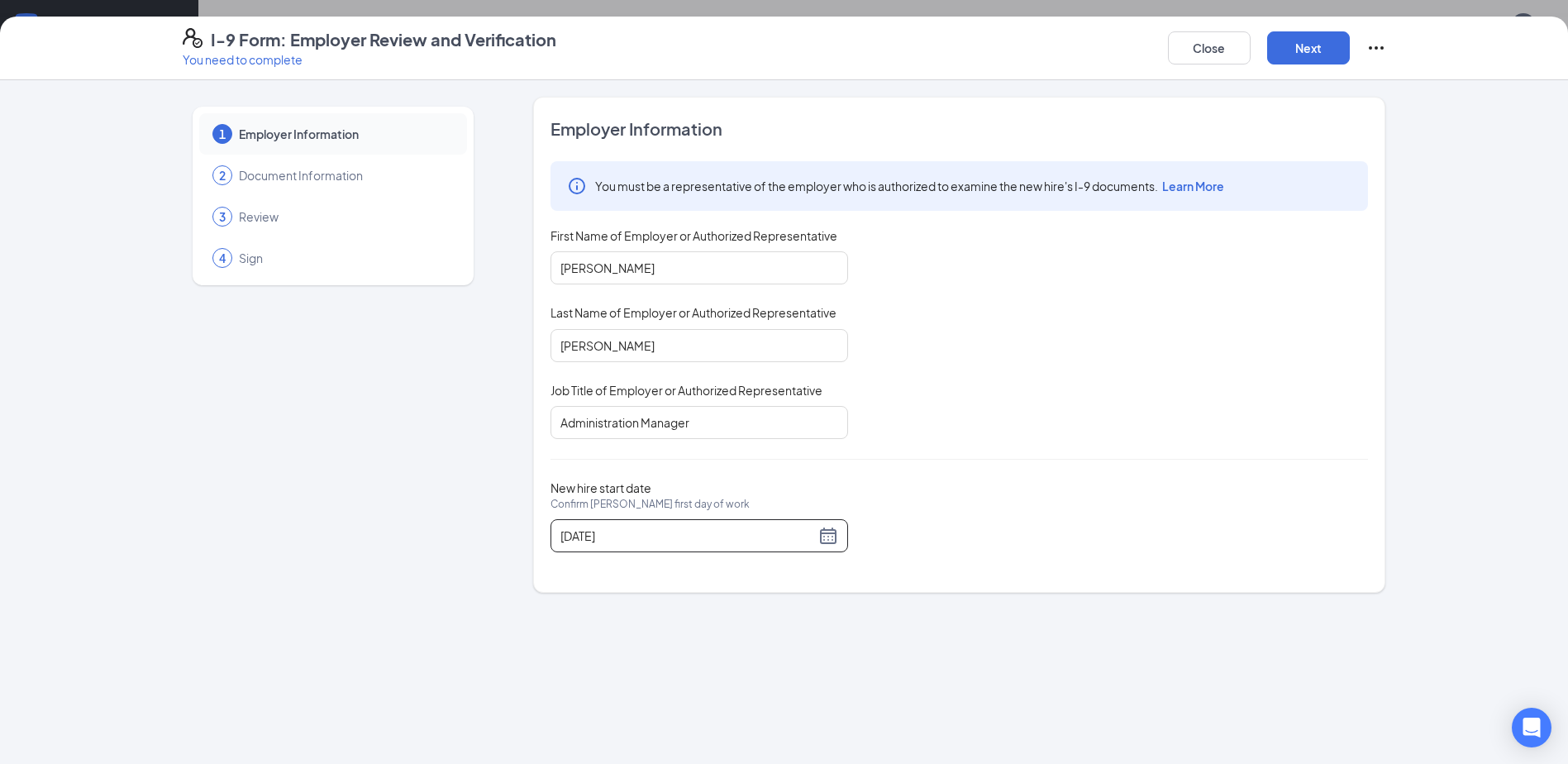
click at [1042, 627] on div "1 Employer Information 2 Document Information 3 Review 4 Sign Employer Informat…" at bounding box center [784, 421] width 1568 height 683
click at [1317, 54] on button "Next" at bounding box center [1308, 48] width 83 height 33
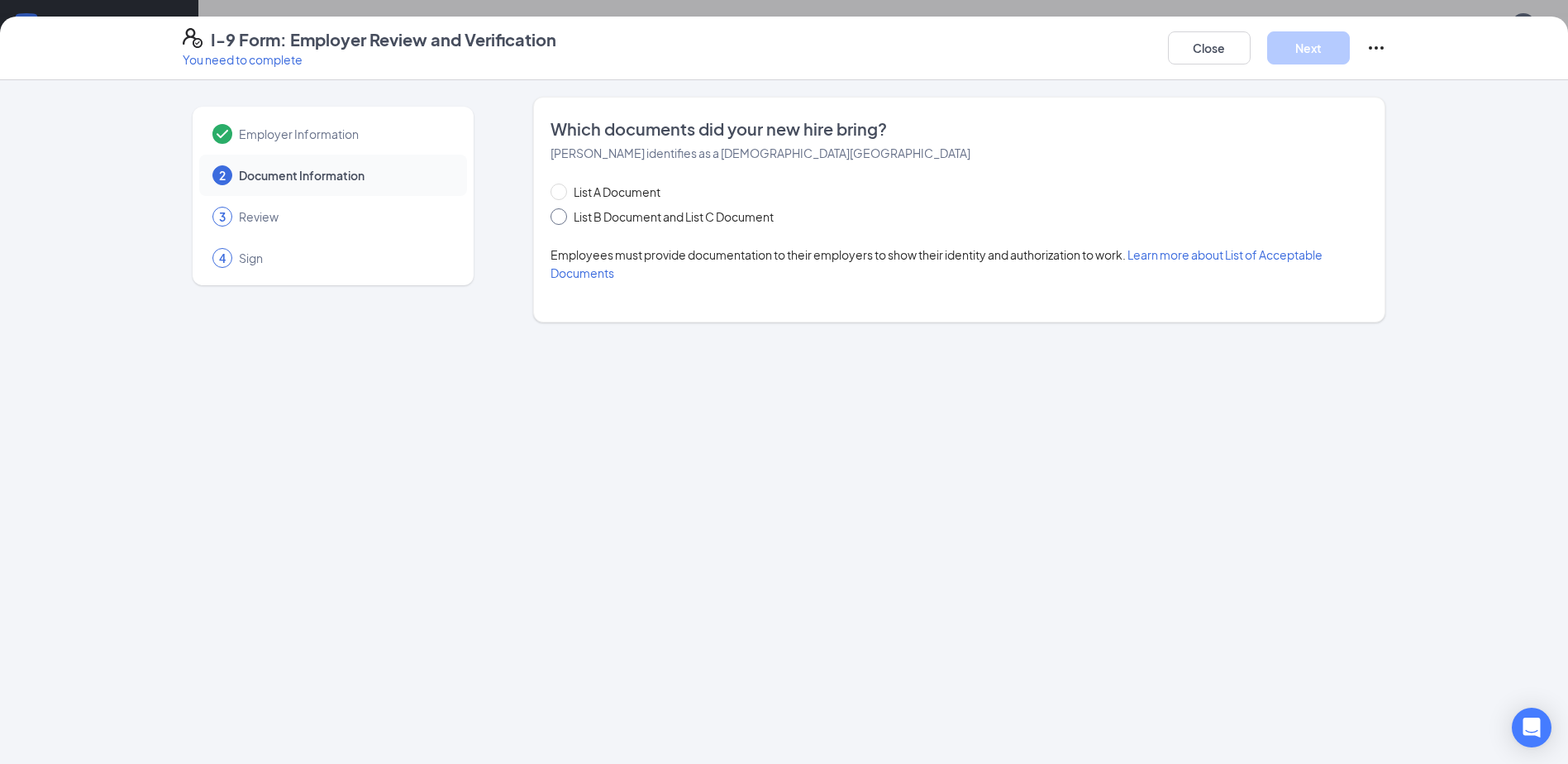
click at [559, 210] on input "List B Document and List C Document" at bounding box center [555, 213] width 11 height 11
radio input "true"
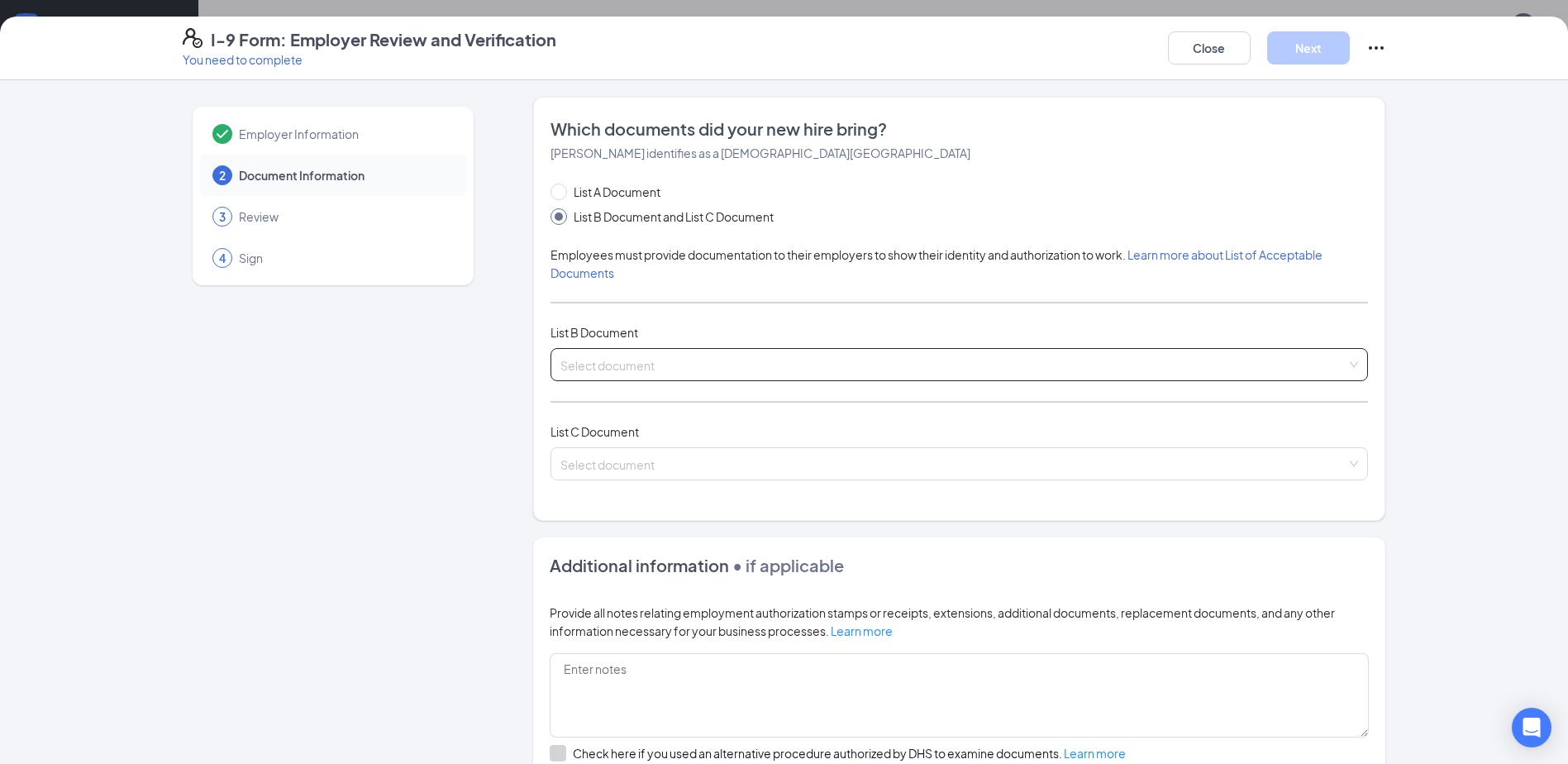
click at [655, 368] on input "search" at bounding box center [953, 361] width 786 height 24
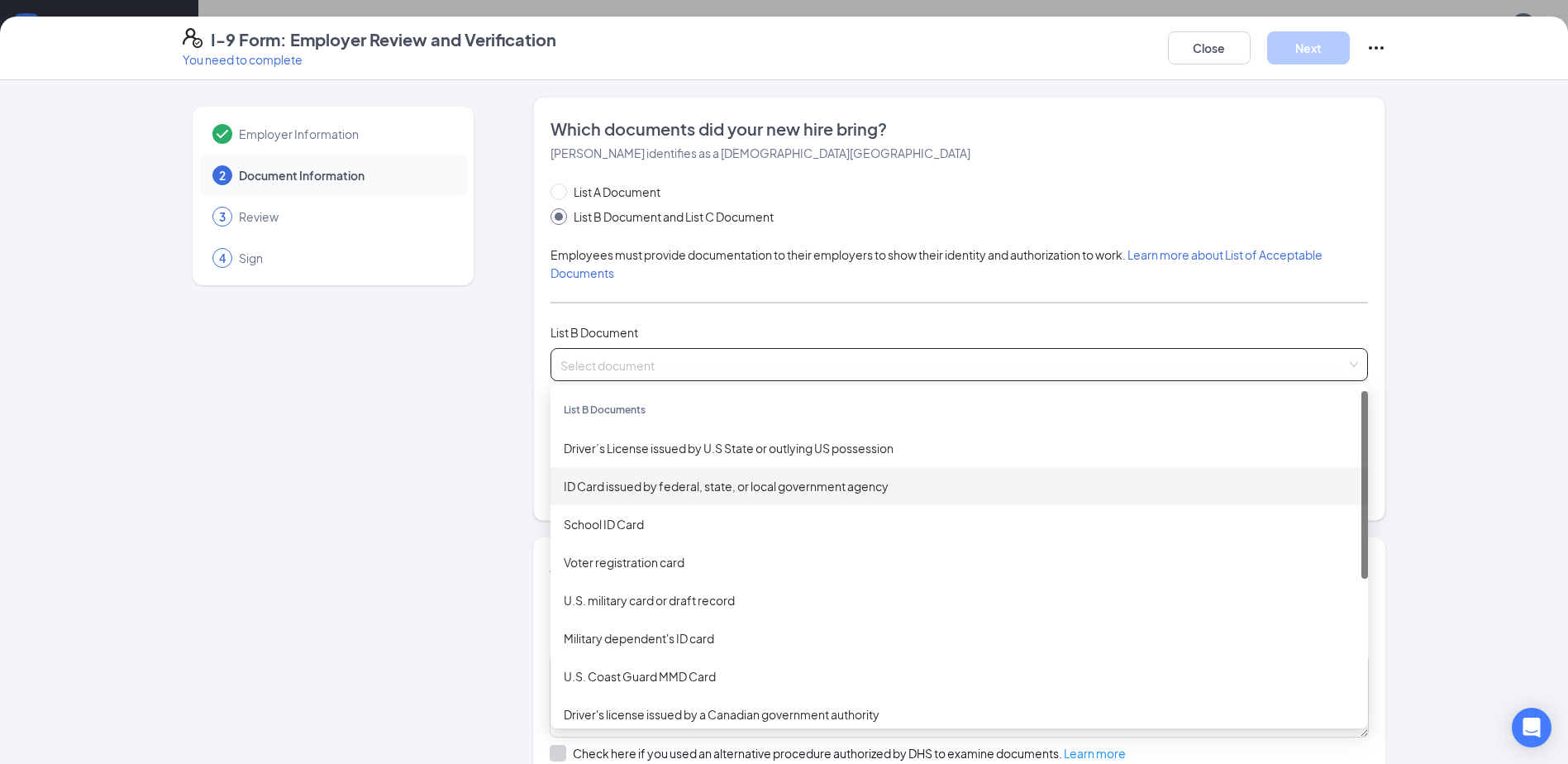
click at [633, 490] on div "ID Card issued by federal, state, or local government agency" at bounding box center [959, 486] width 791 height 18
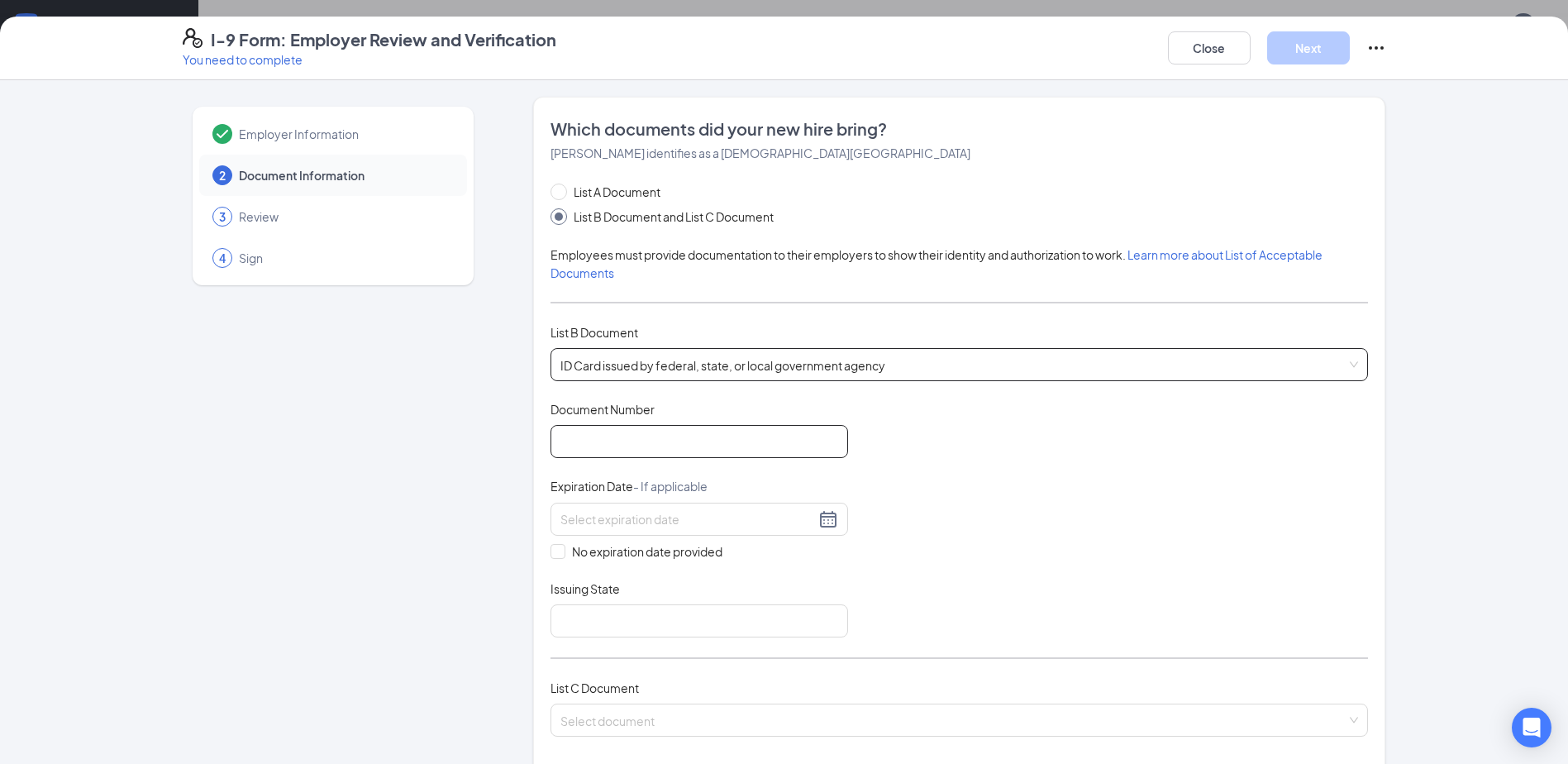
click at [639, 438] on input "Document Number" at bounding box center [699, 441] width 298 height 33
type input "52119488"
click at [616, 519] on input at bounding box center [687, 519] width 255 height 18
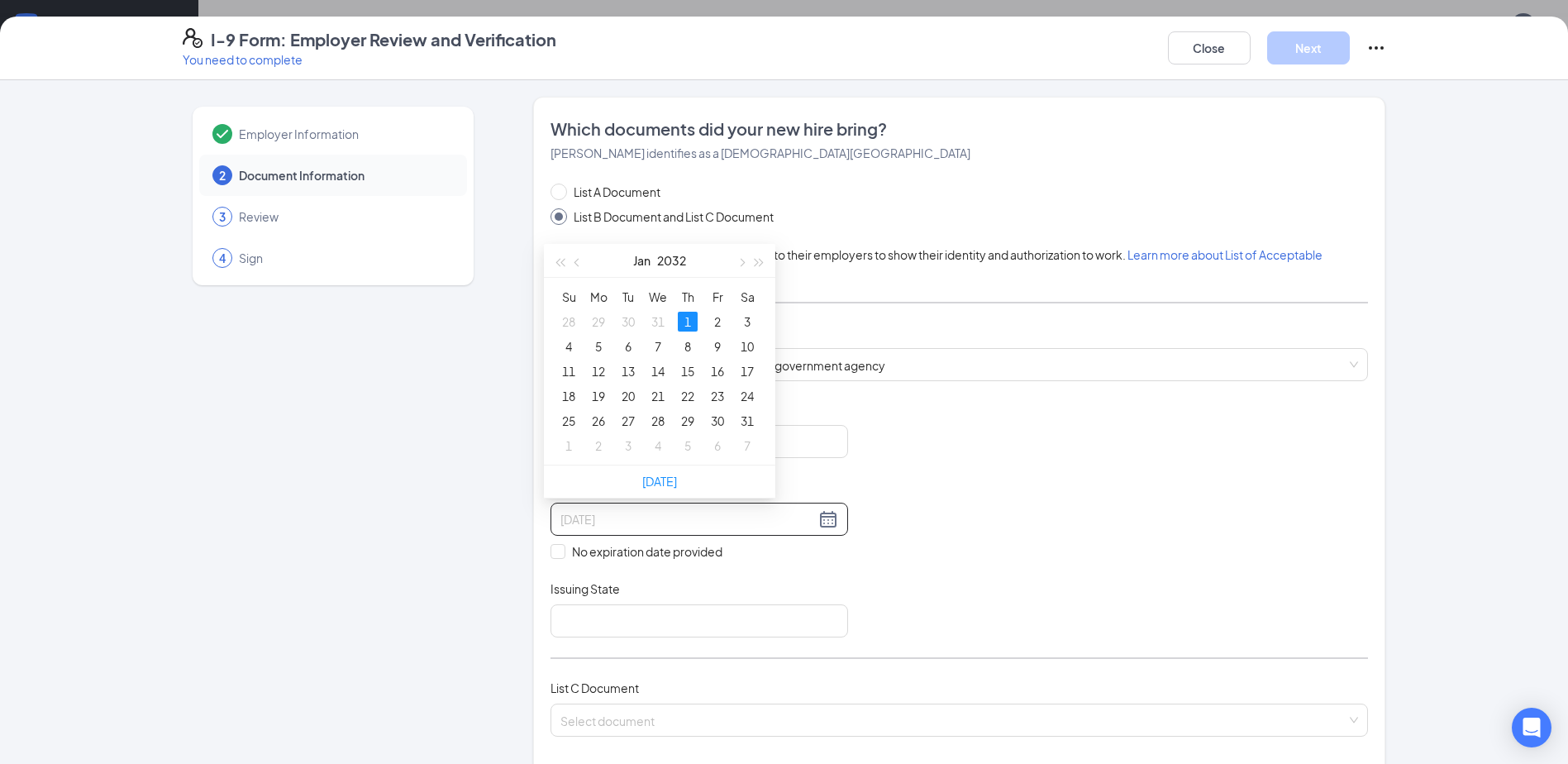
click at [692, 315] on div "1" at bounding box center [687, 321] width 20 height 20
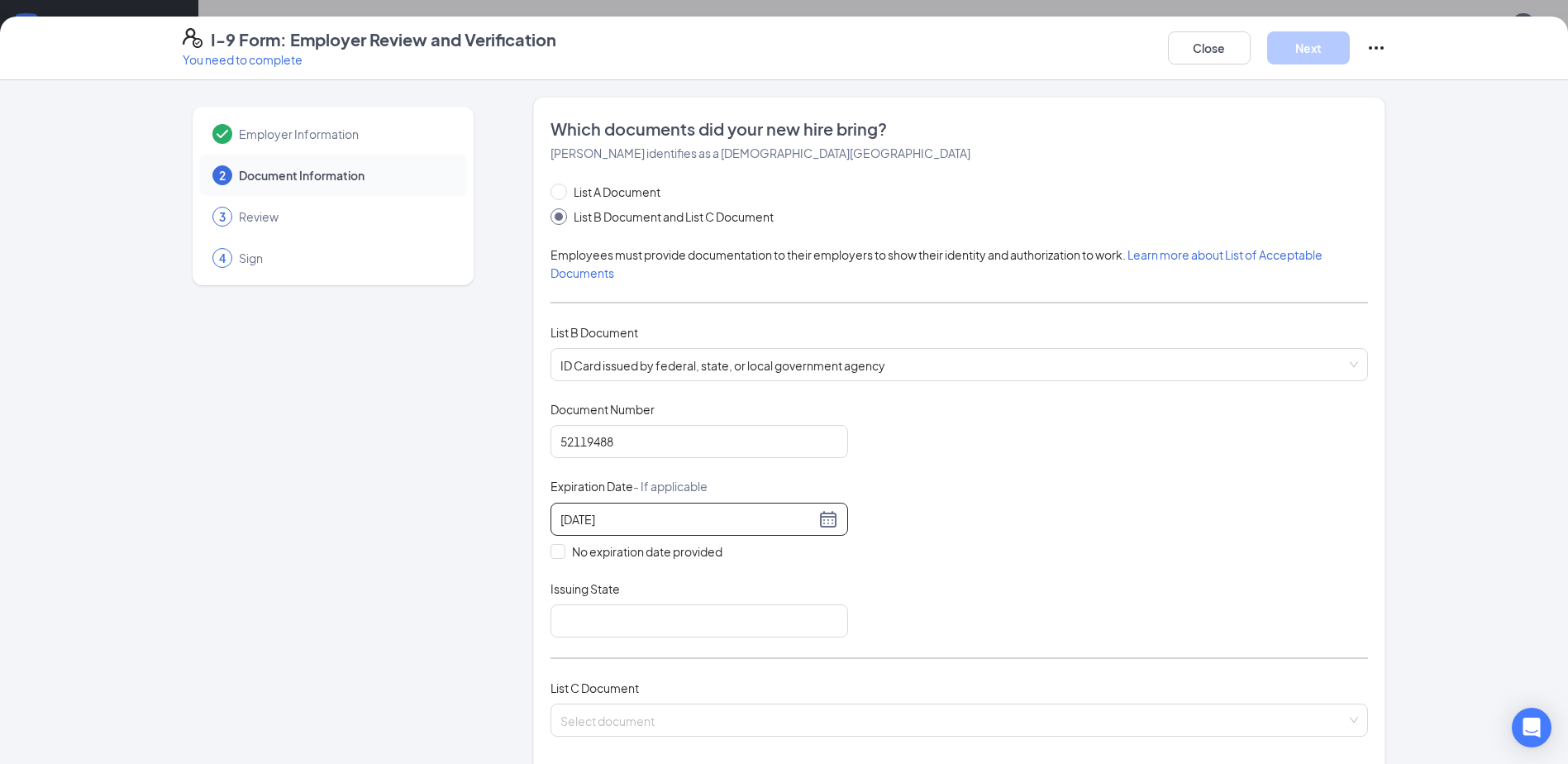
type input "[DATE]"
click at [1050, 528] on div "Document Title ID Card issued by federal, state, or local government agency Doc…" at bounding box center [958, 519] width 817 height 237
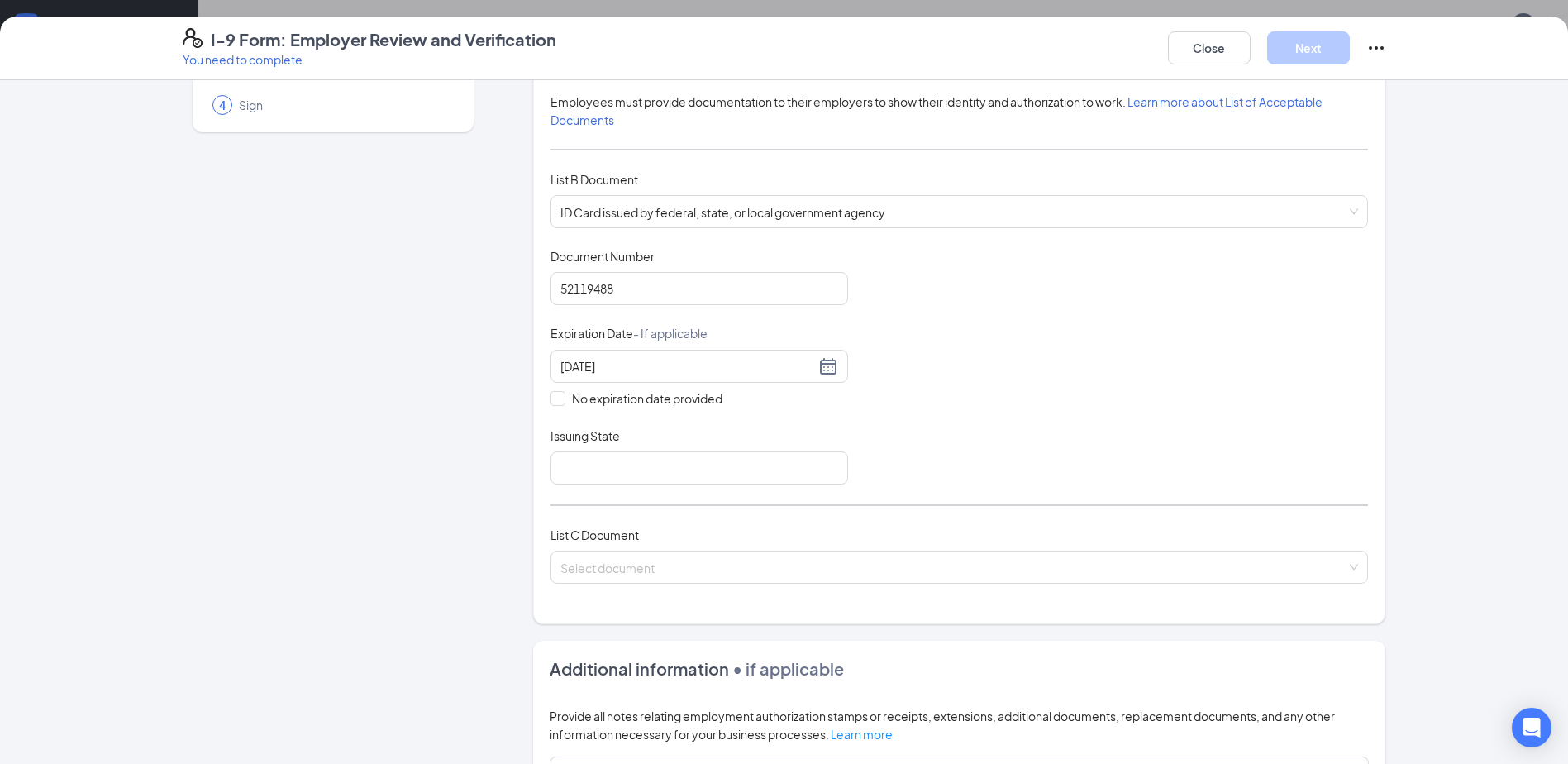
scroll to position [165, 0]
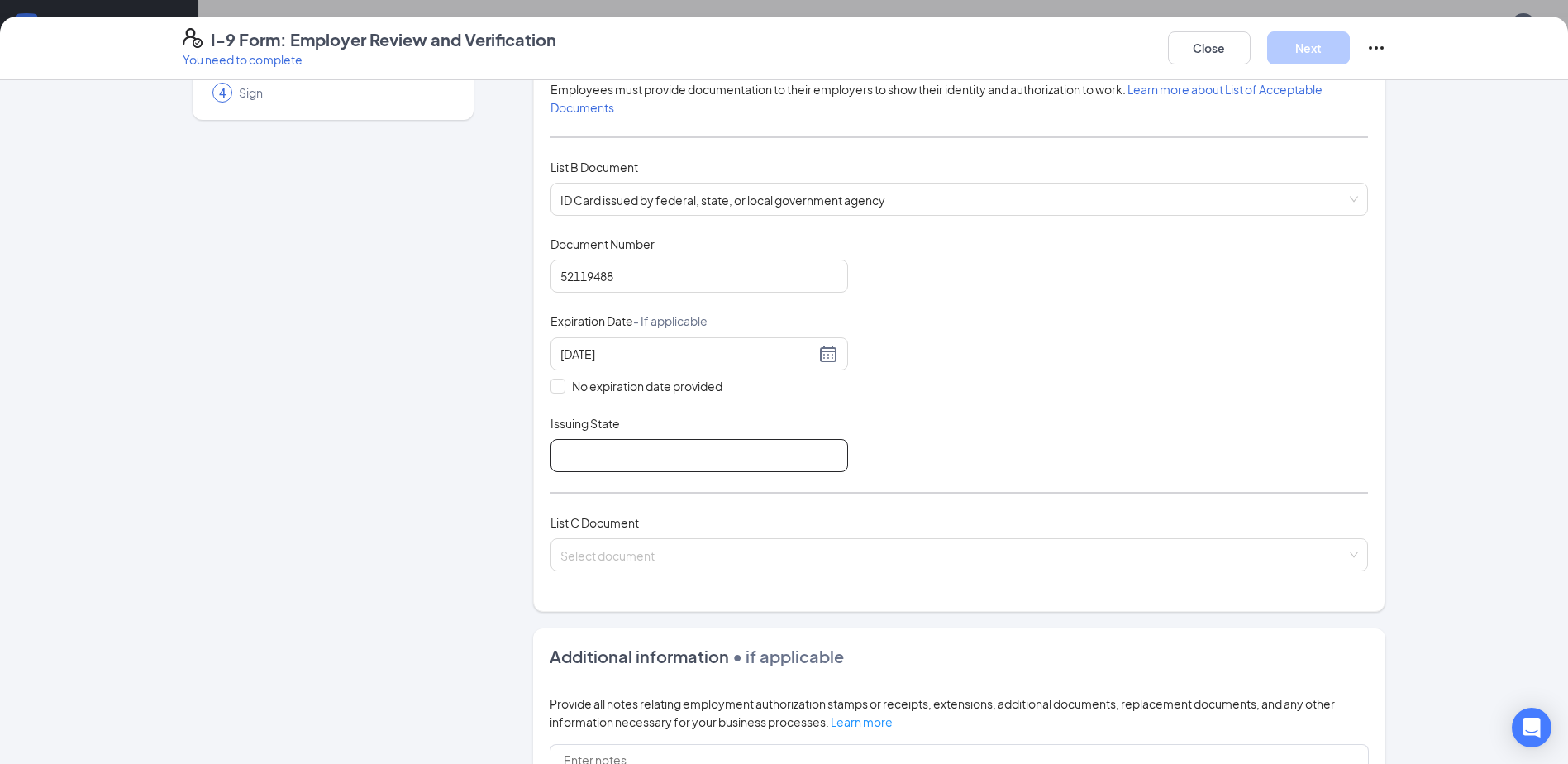
click at [694, 449] on input "Issuing State" at bounding box center [699, 455] width 298 height 33
type input "[US_STATE]"
click at [610, 553] on input "search" at bounding box center [953, 551] width 786 height 24
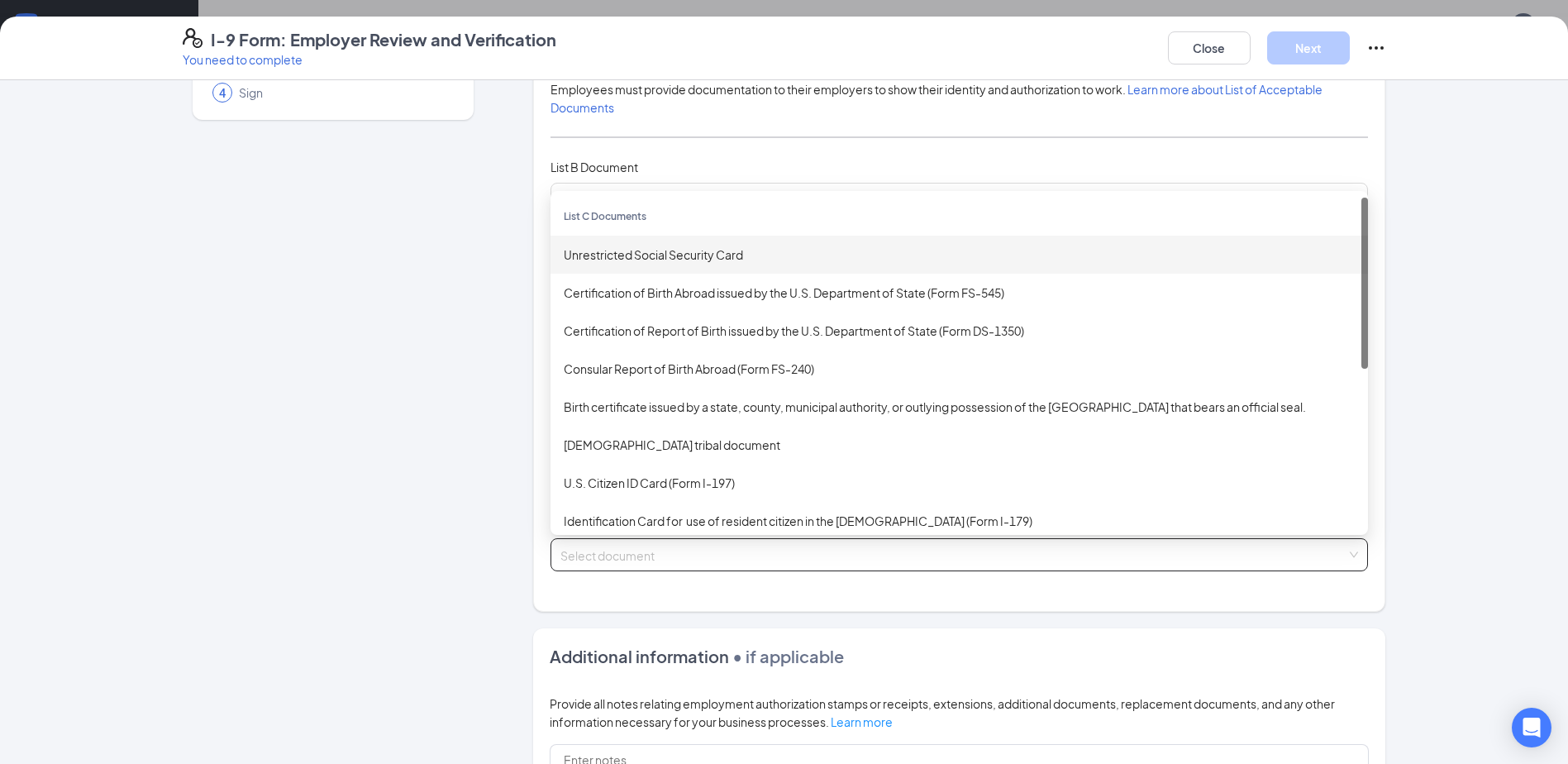
click at [633, 253] on div "Unrestricted Social Security Card" at bounding box center [959, 254] width 791 height 18
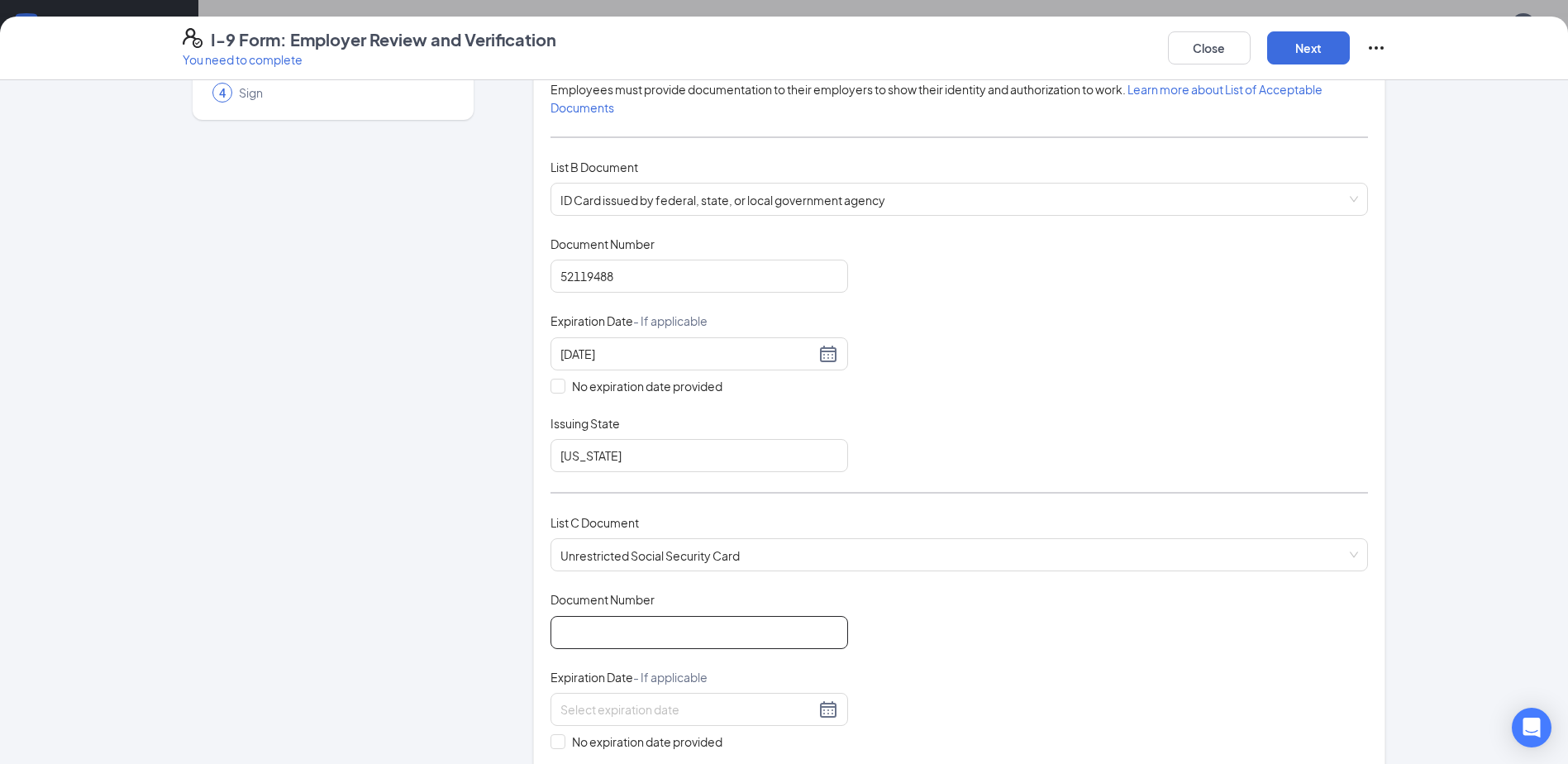
click at [654, 619] on input "Document Number" at bounding box center [699, 633] width 298 height 33
type input "610437258"
click at [992, 699] on div "Document Title Unrestricted Social Security Card Document Number 610437258 Expi…" at bounding box center [958, 709] width 817 height 237
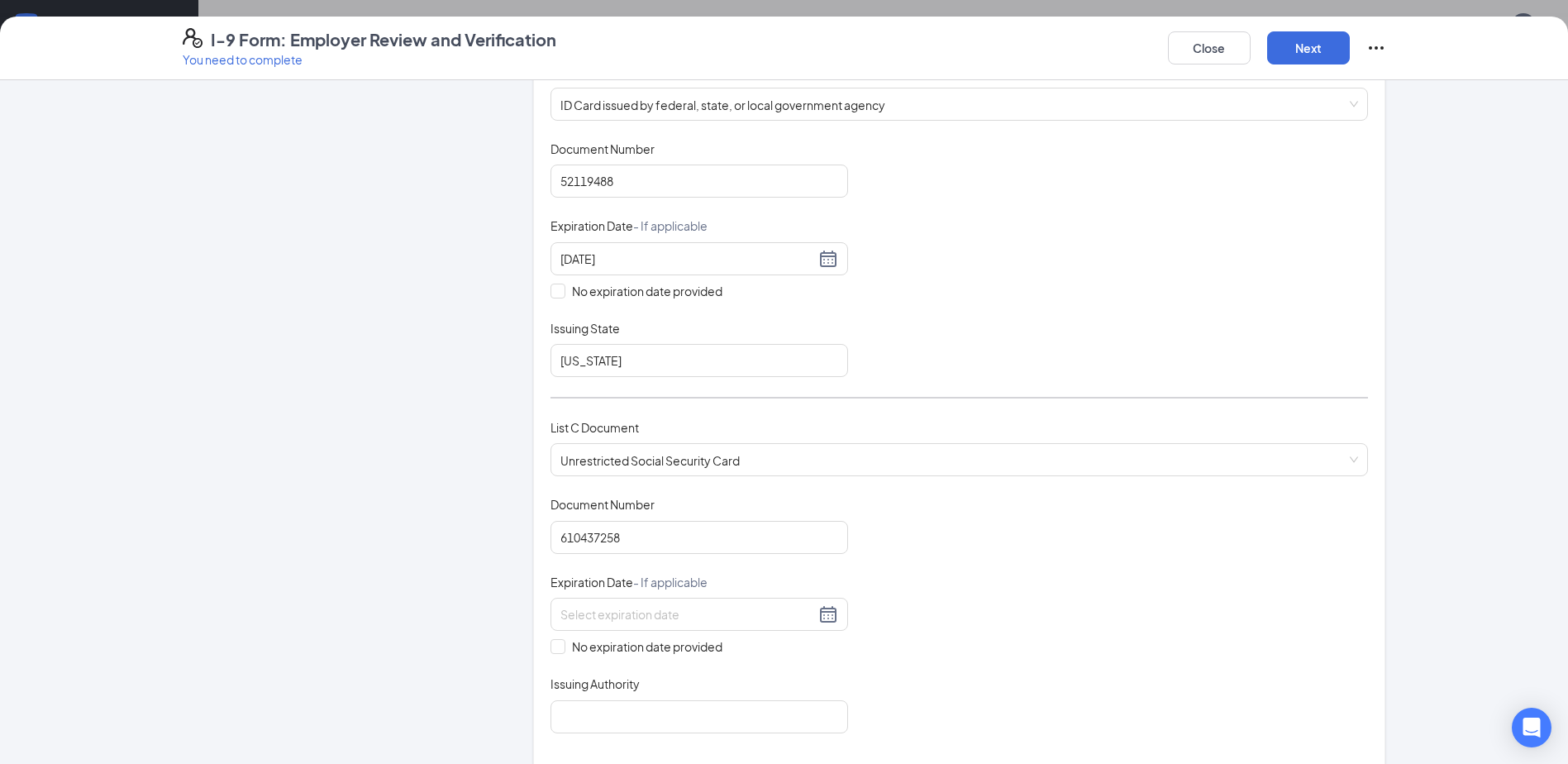
scroll to position [413, 0]
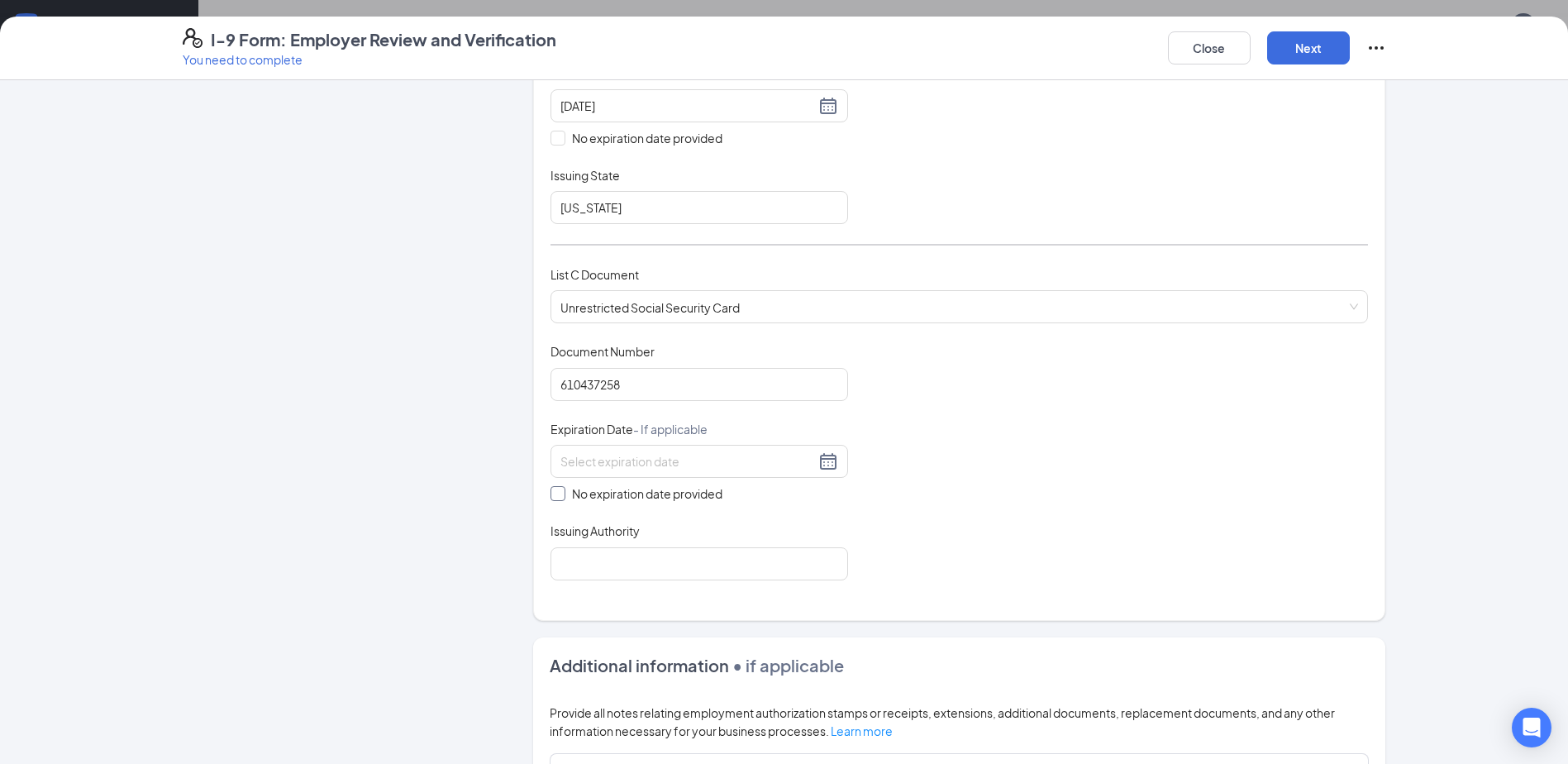
click at [551, 493] on input "No expiration date provided" at bounding box center [555, 491] width 11 height 11
checkbox input "true"
click at [604, 566] on input "Issuing Authority" at bounding box center [699, 566] width 298 height 33
type input "Social Security Administration"
click at [1176, 567] on div "Document Title Unrestricted Social Security Card Document Number 610437258 Expi…" at bounding box center [958, 462] width 817 height 239
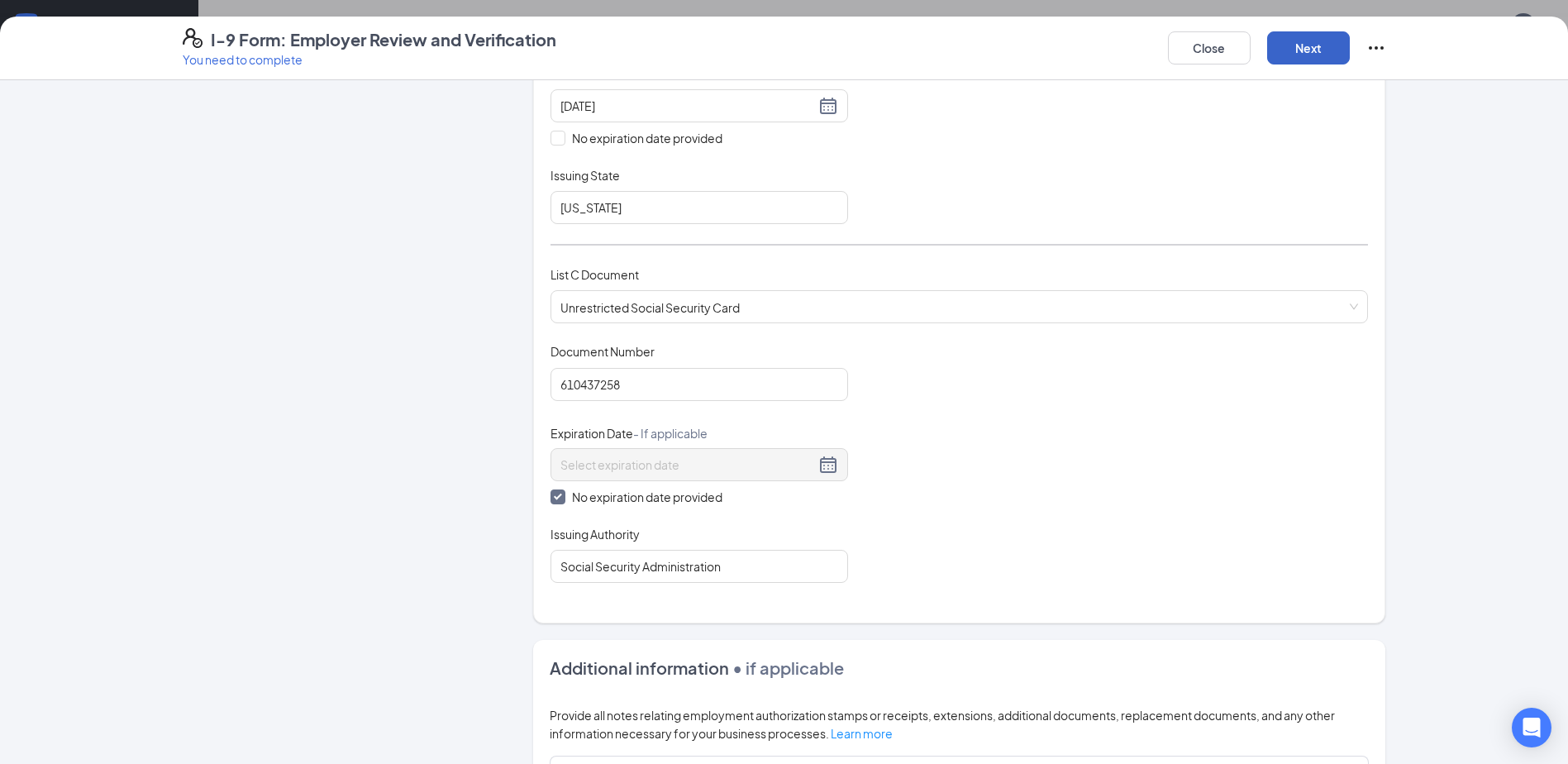
click at [1290, 57] on button "Next" at bounding box center [1308, 48] width 83 height 33
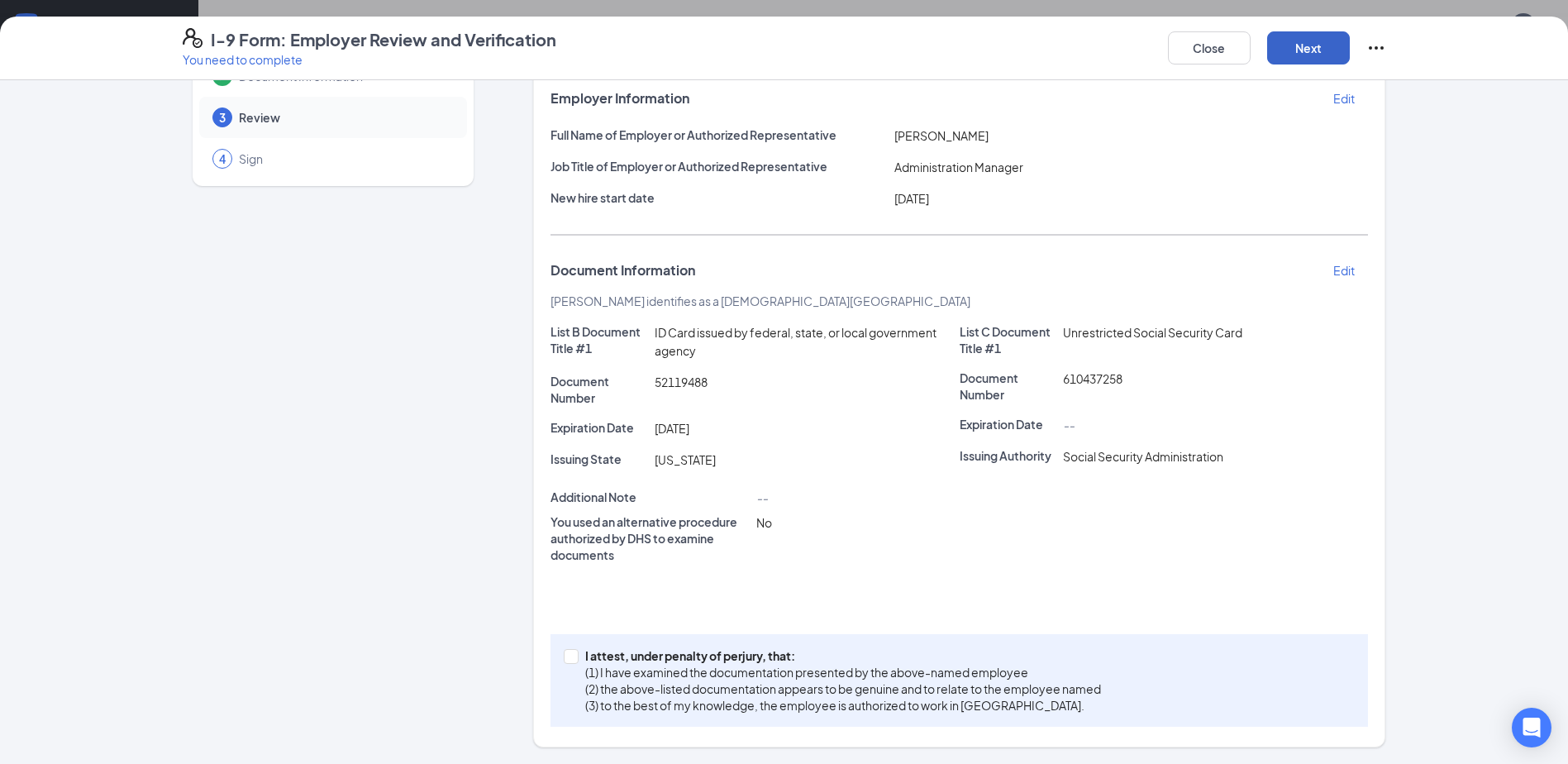
scroll to position [99, 0]
click at [564, 659] on input "I attest, under penalty of [PERSON_NAME], that: (1) I have examined the documen…" at bounding box center [569, 654] width 11 height 11
checkbox input "true"
click at [1295, 49] on button "Next" at bounding box center [1308, 48] width 83 height 33
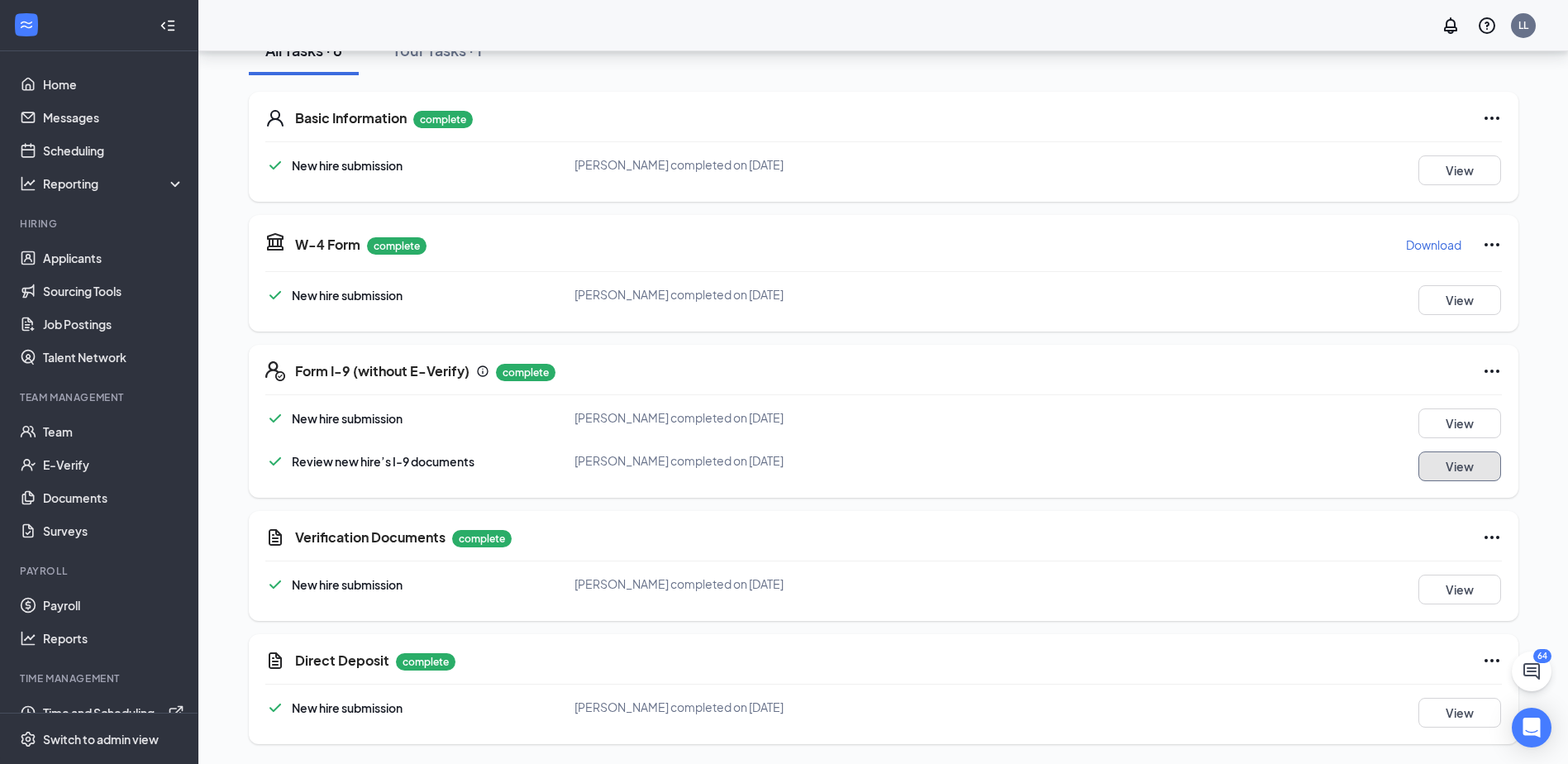
scroll to position [0, 0]
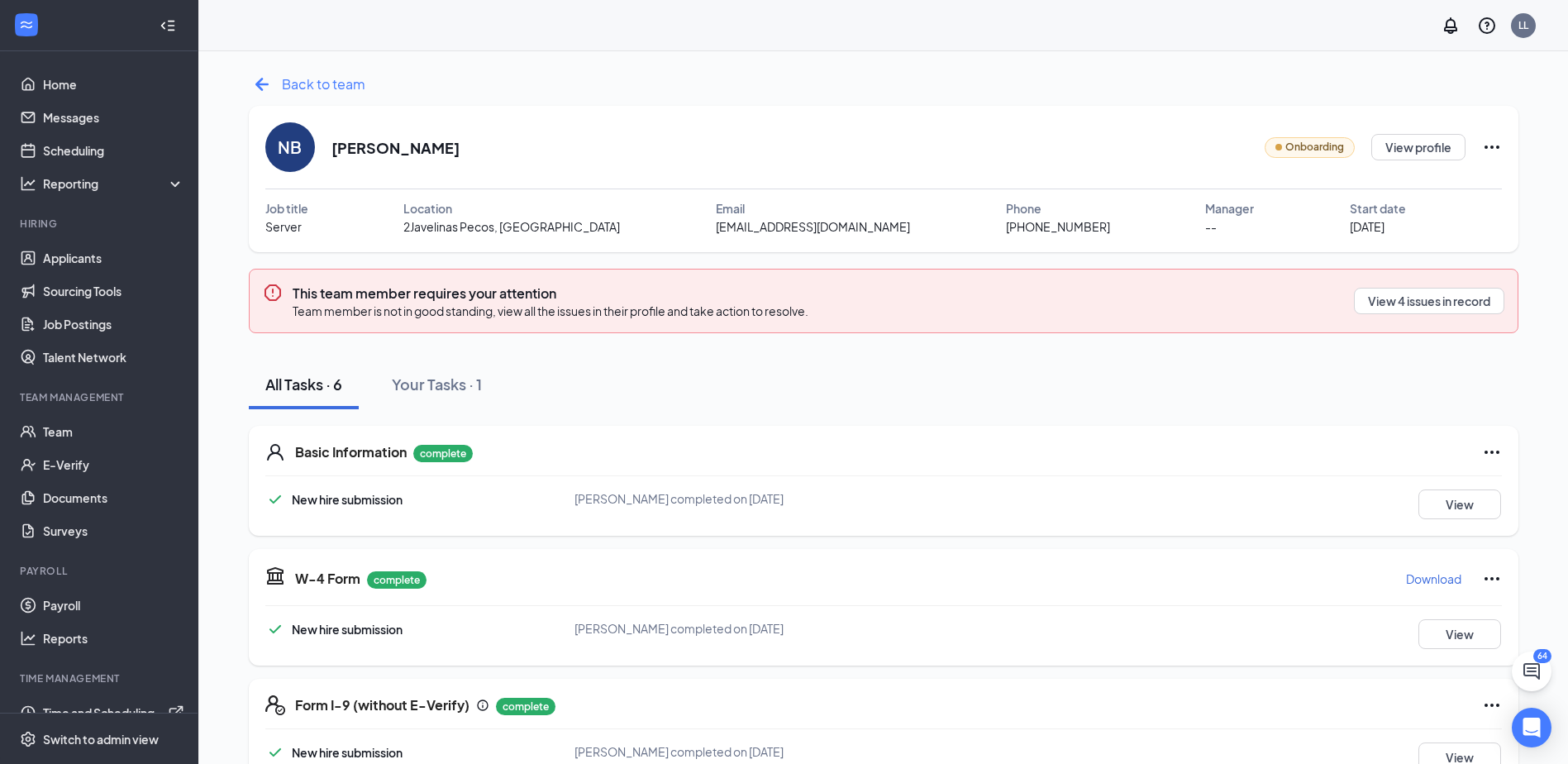
click at [269, 86] on icon "ArrowLeftNew" at bounding box center [262, 84] width 26 height 26
